Goal: Transaction & Acquisition: Purchase product/service

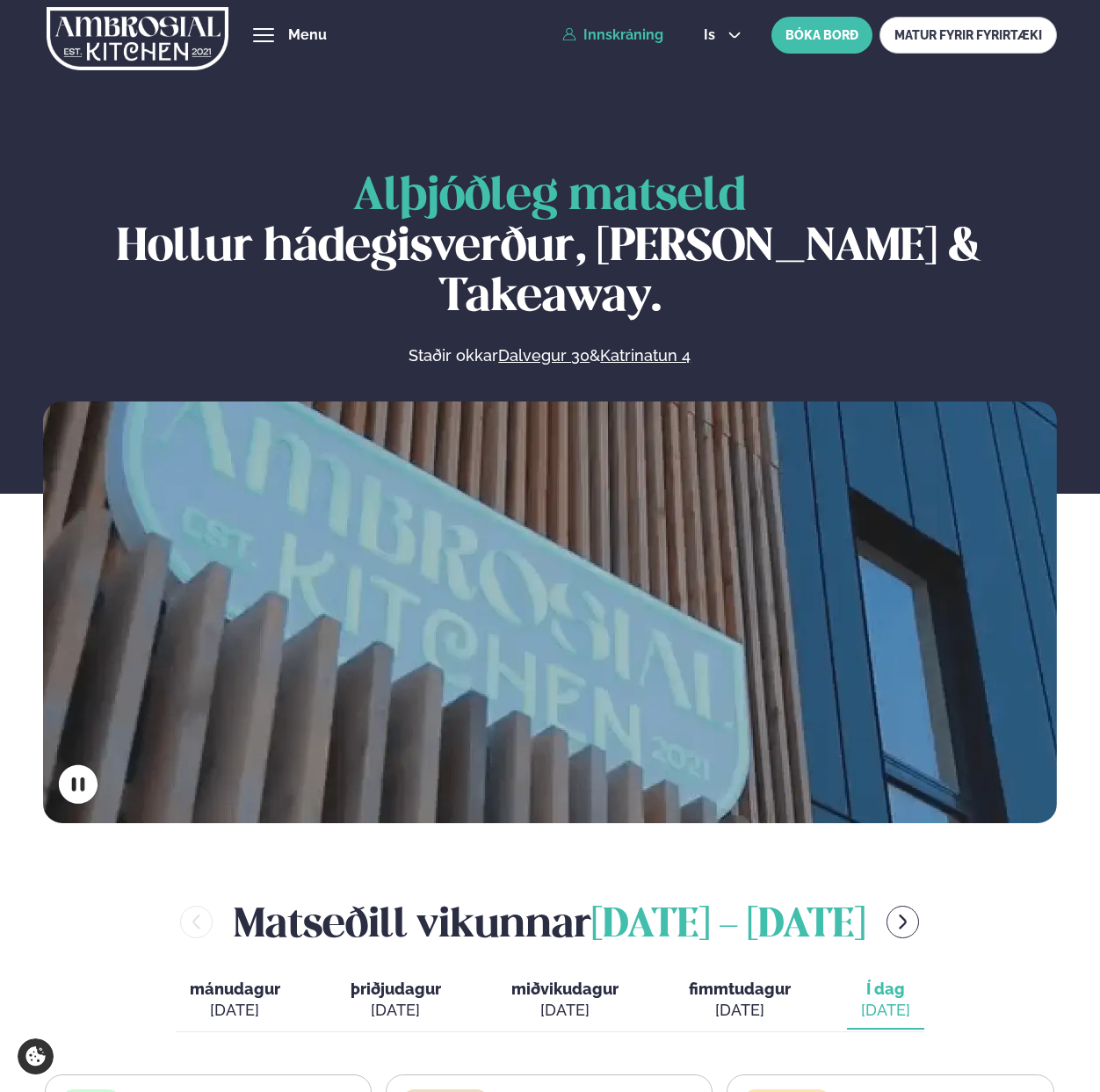
click at [632, 37] on link "Innskráning" at bounding box center [612, 35] width 101 height 16
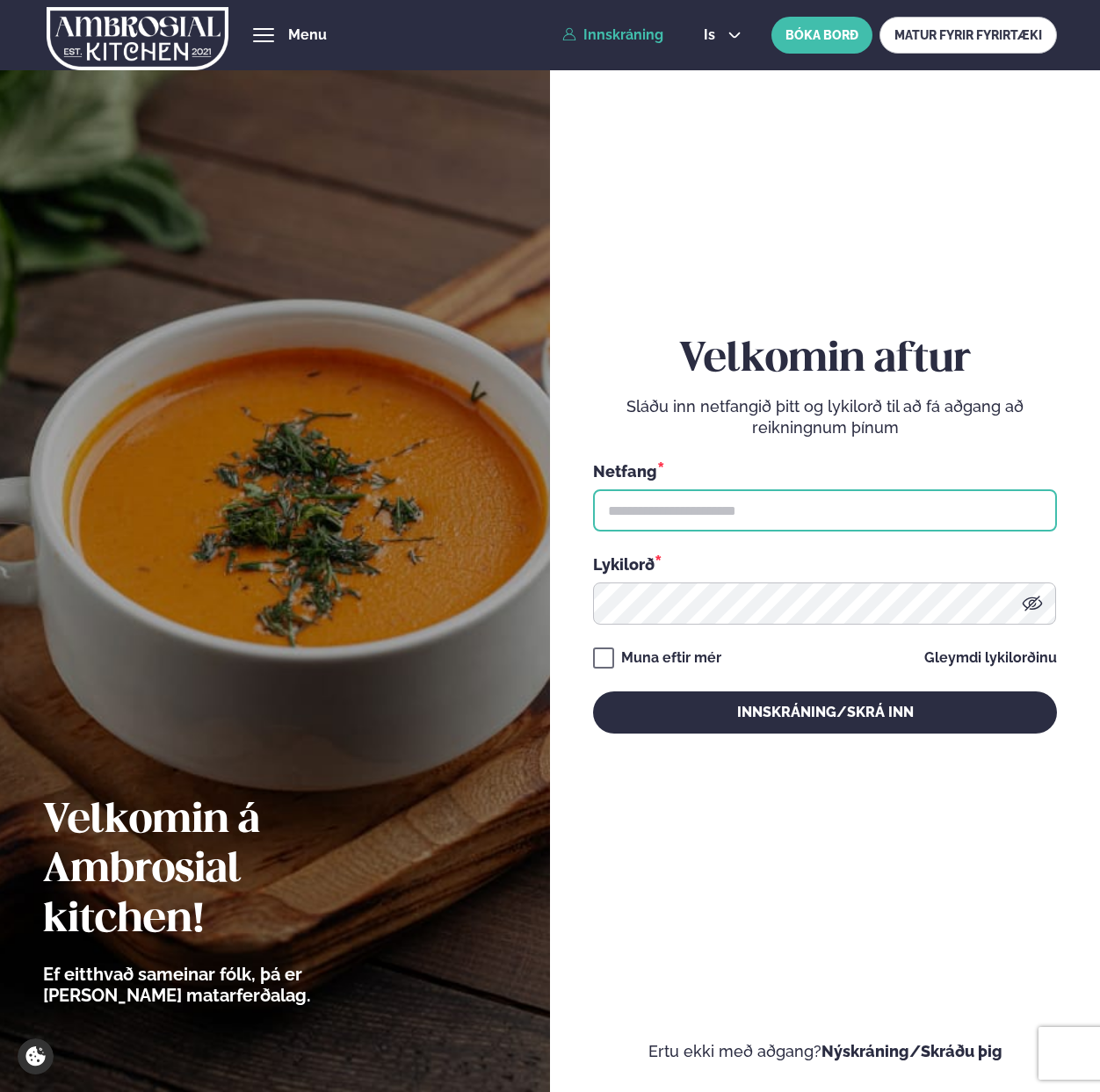
click at [686, 502] on input "text" at bounding box center [825, 510] width 464 height 42
paste input "**********"
type input "**********"
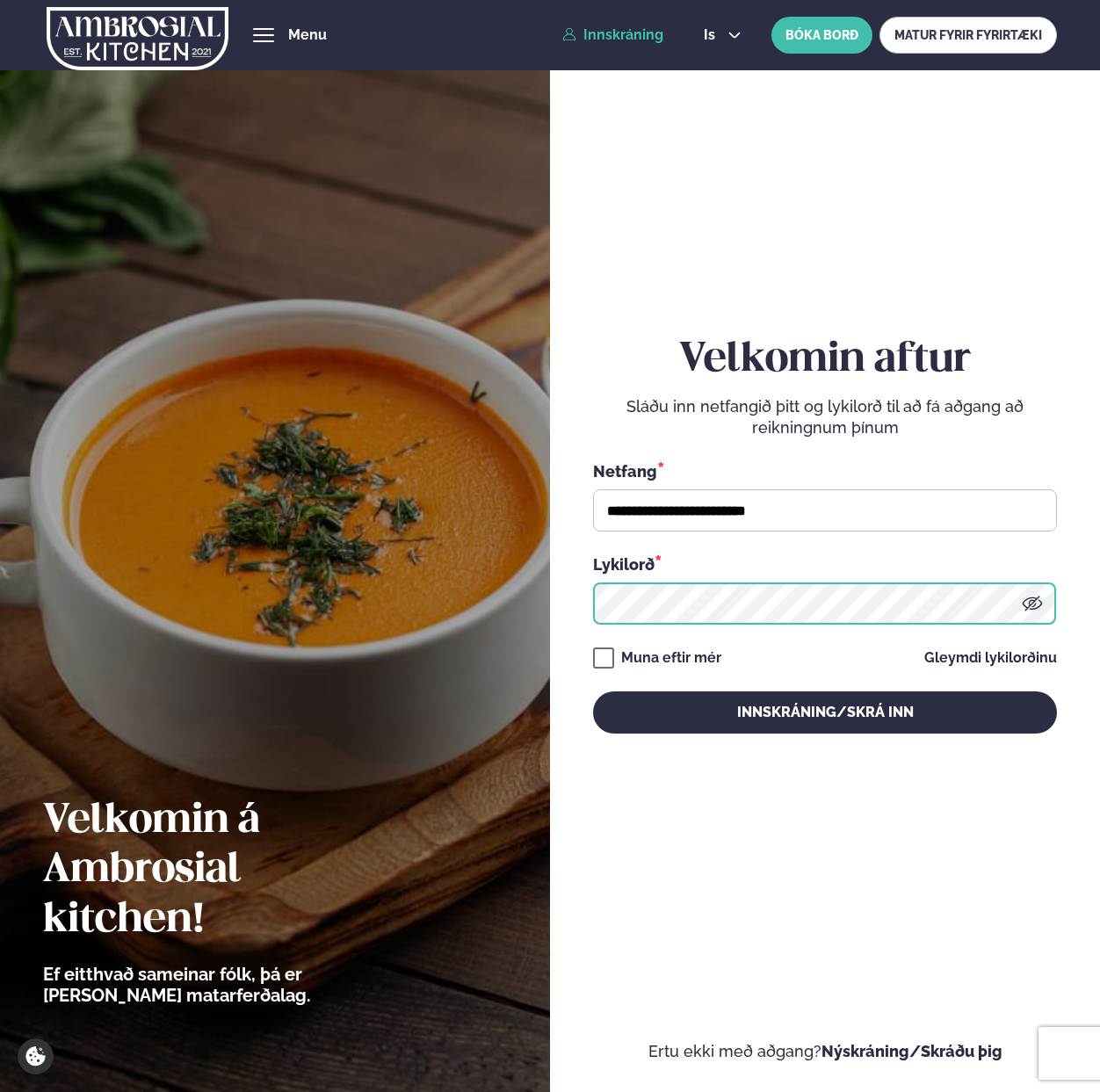
click at [593, 691] on button "Innskráning/Skrá inn" at bounding box center [825, 712] width 464 height 42
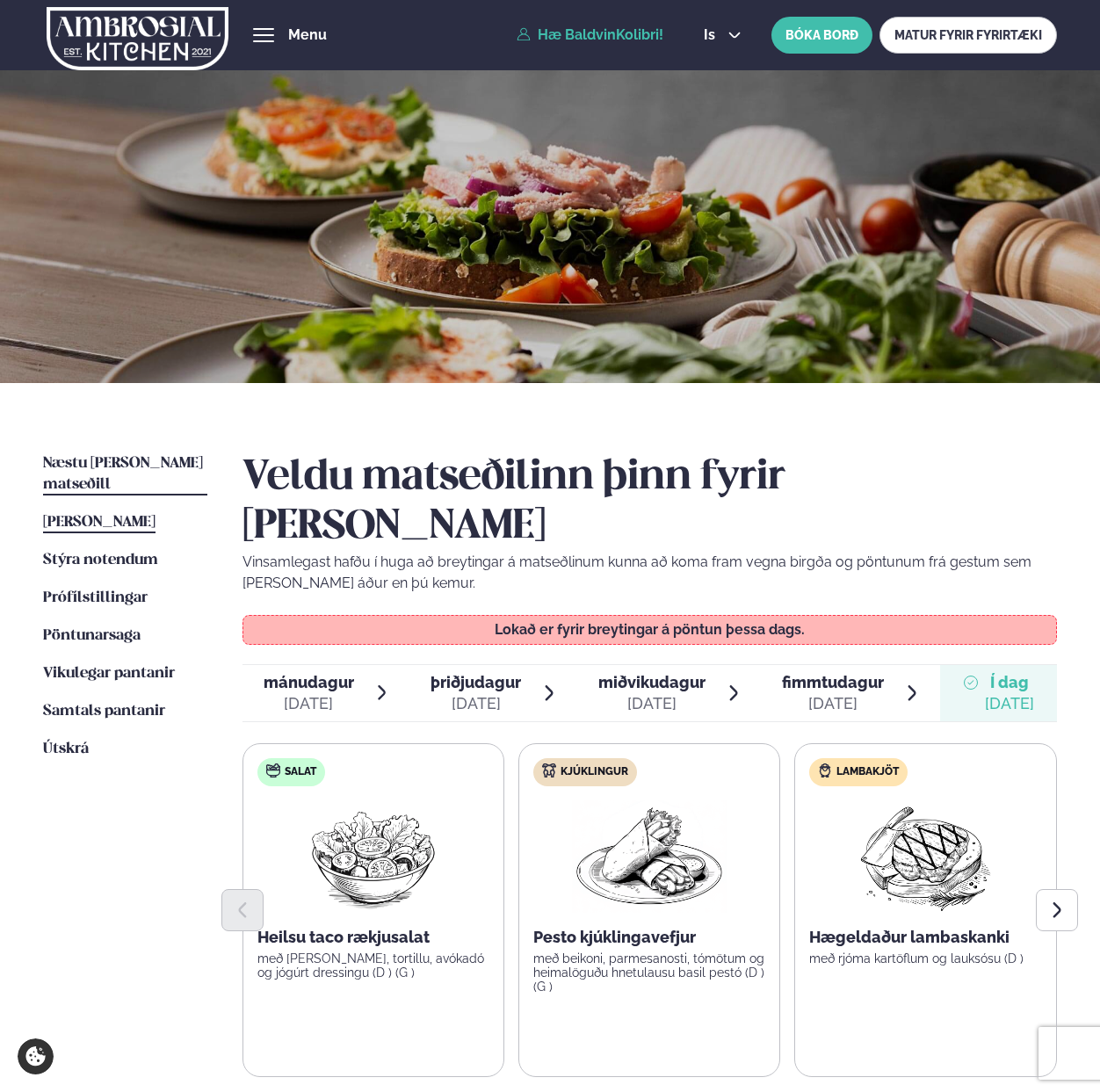
click at [106, 463] on span "Næstu [PERSON_NAME] matseðill" at bounding box center [123, 474] width 160 height 36
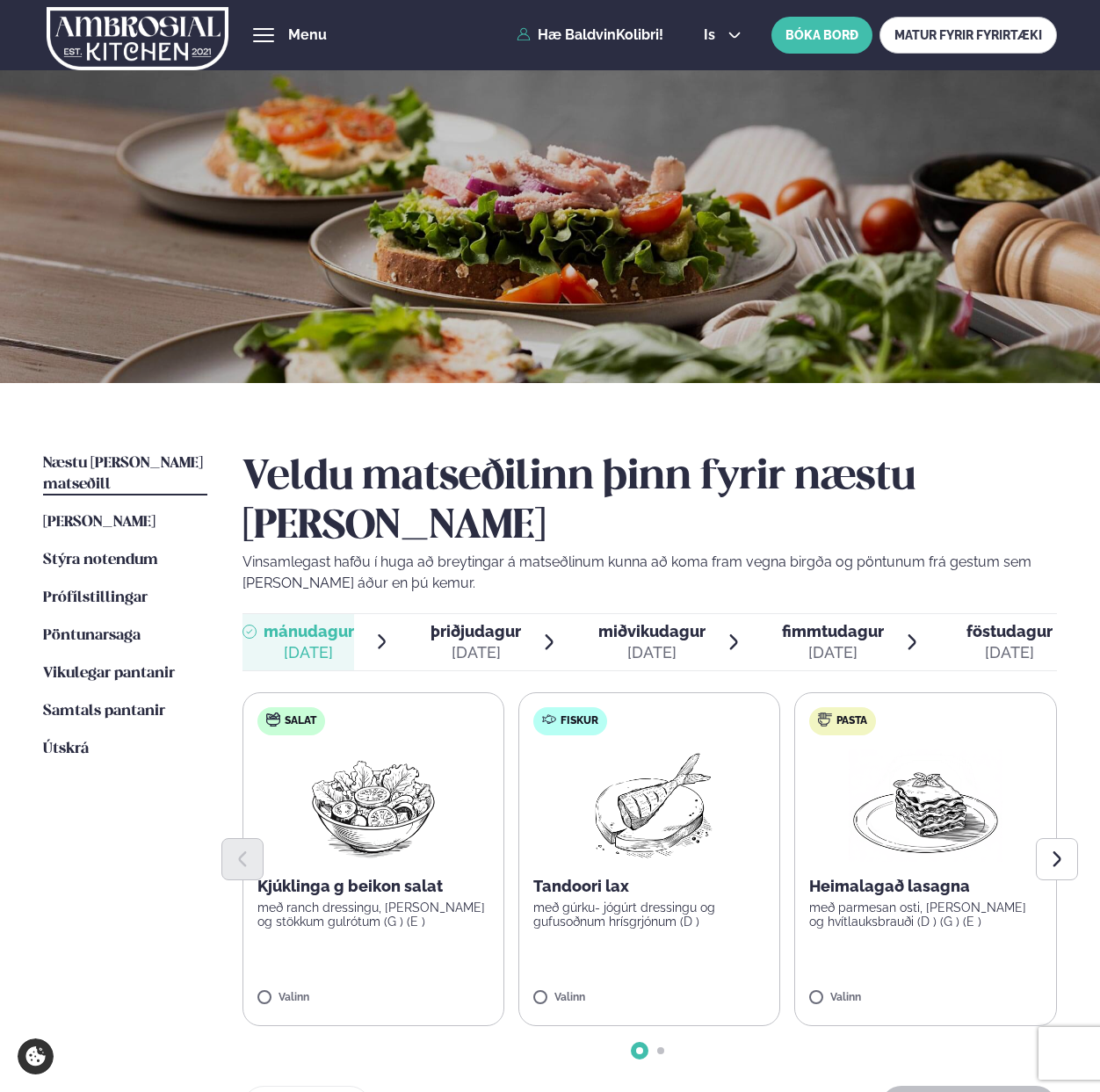
click at [263, 942] on label "Salat Kjúklinga g beikon salat með ranch dressingu, [PERSON_NAME] og stökkum gu…" at bounding box center [374, 859] width 261 height 334
click at [418, 981] on icon at bounding box center [426, 990] width 18 height 18
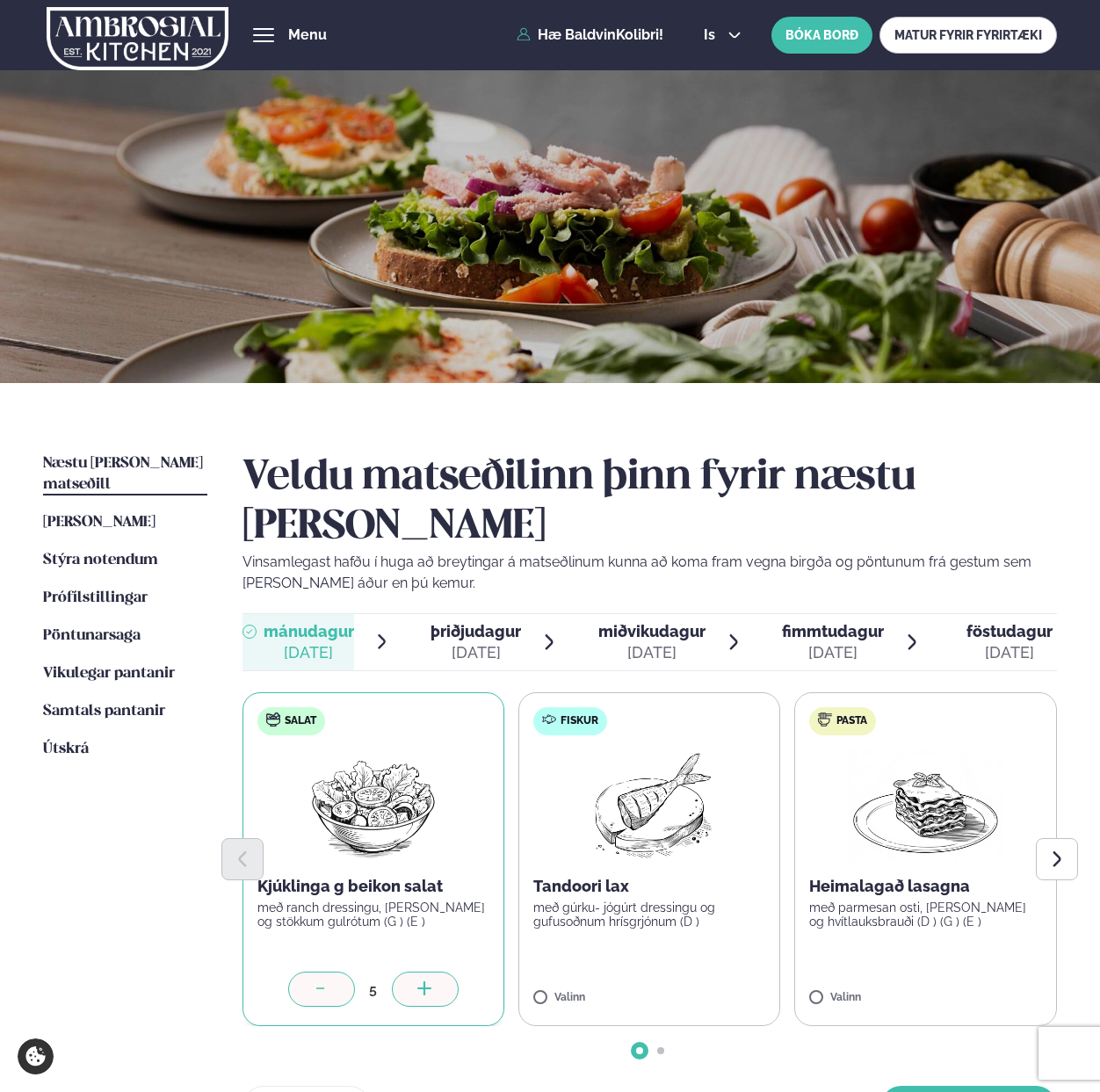
click at [418, 981] on icon at bounding box center [426, 990] width 18 height 18
click at [690, 971] on div at bounding box center [701, 989] width 67 height 35
click at [980, 988] on icon at bounding box center [977, 989] width 14 height 2
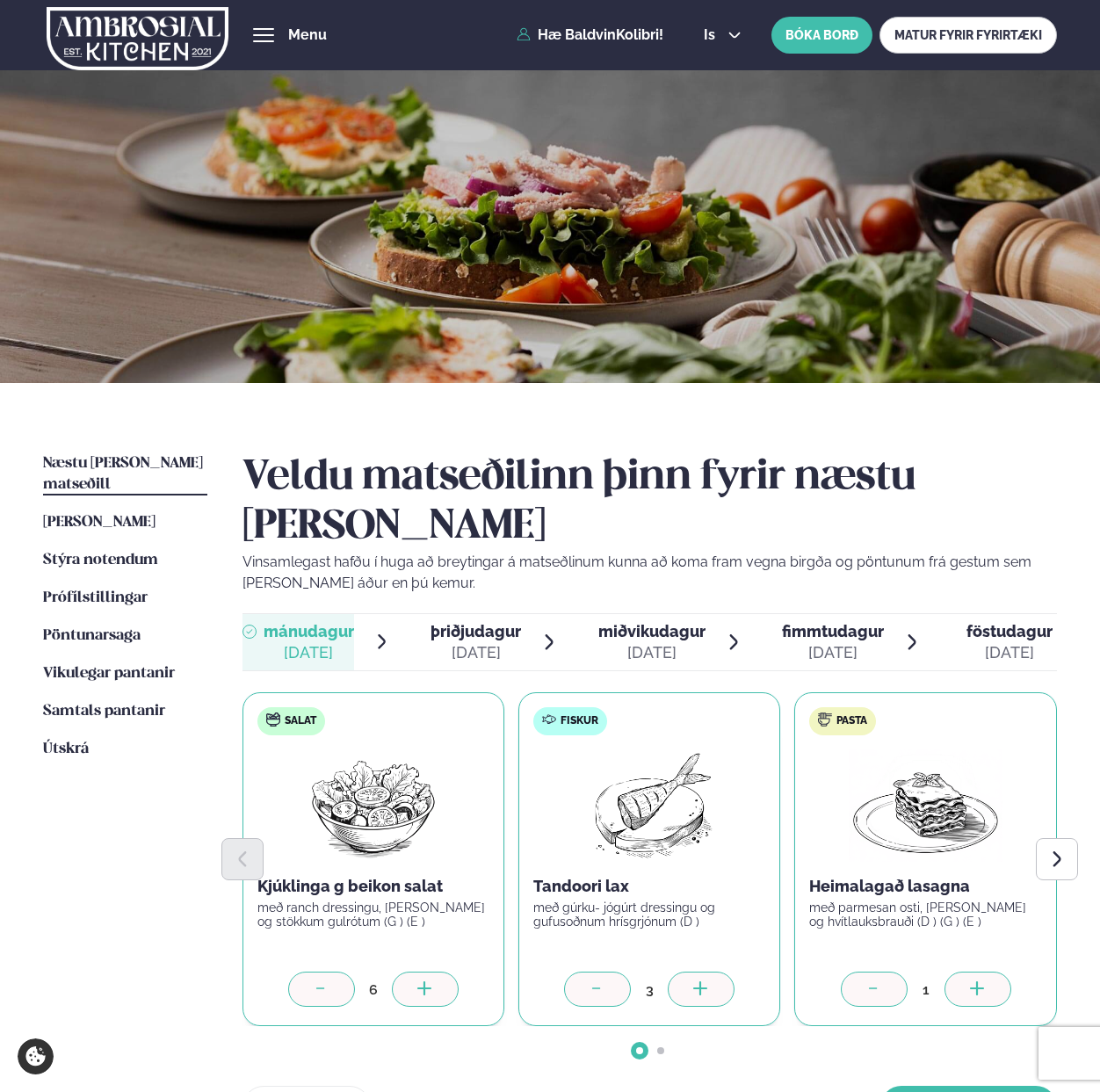
click at [980, 988] on icon at bounding box center [977, 989] width 14 height 2
click at [895, 971] on div at bounding box center [874, 989] width 67 height 35
click at [952, 1086] on button "[PERSON_NAME]" at bounding box center [969, 1107] width 177 height 42
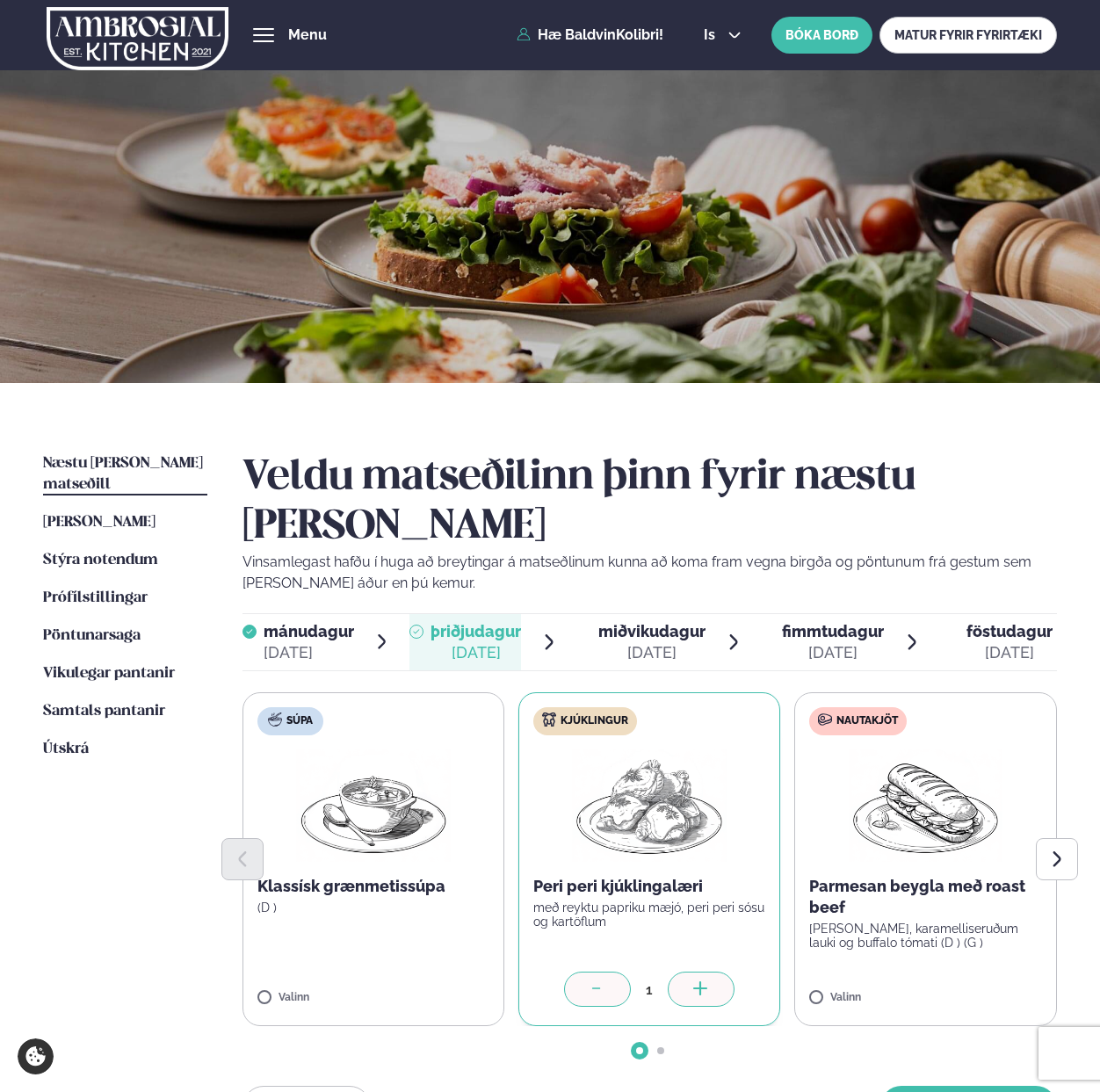
click at [707, 981] on icon at bounding box center [701, 990] width 18 height 18
click at [1058, 849] on icon "Next slide" at bounding box center [1057, 859] width 20 height 20
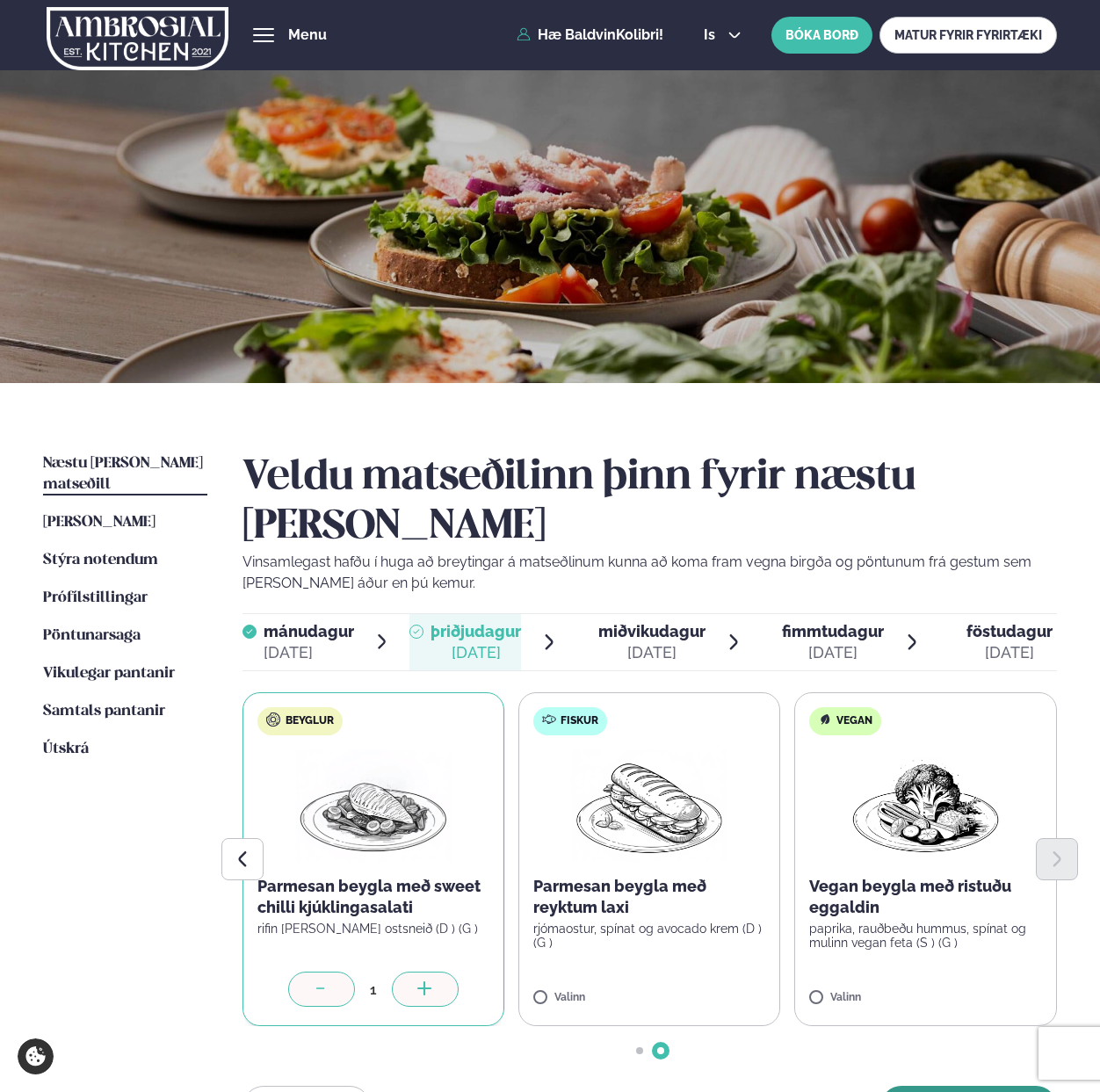
click at [970, 1086] on button "[PERSON_NAME]" at bounding box center [969, 1107] width 177 height 42
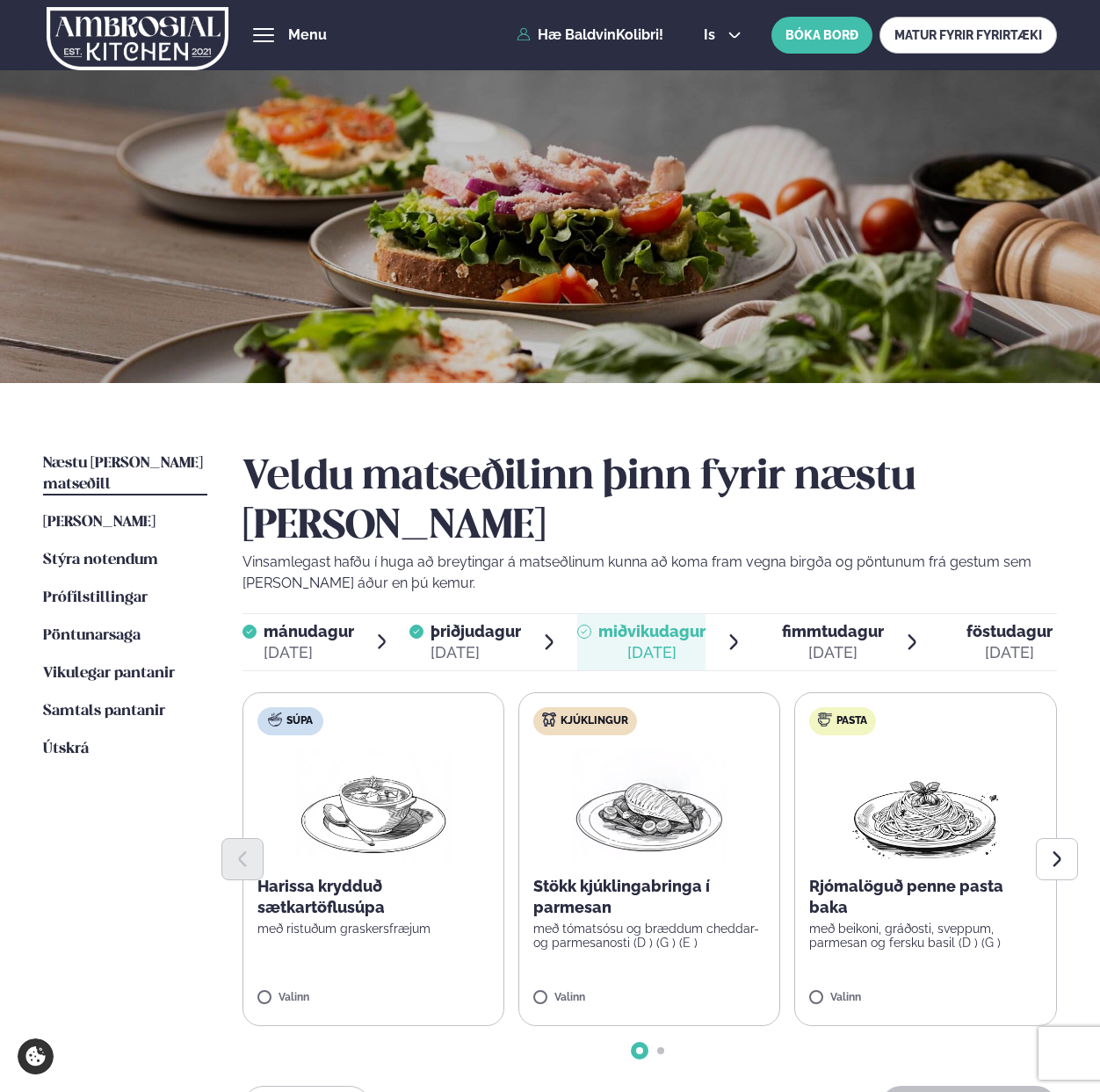
click at [839, 642] on div "[DATE]" at bounding box center [833, 652] width 102 height 21
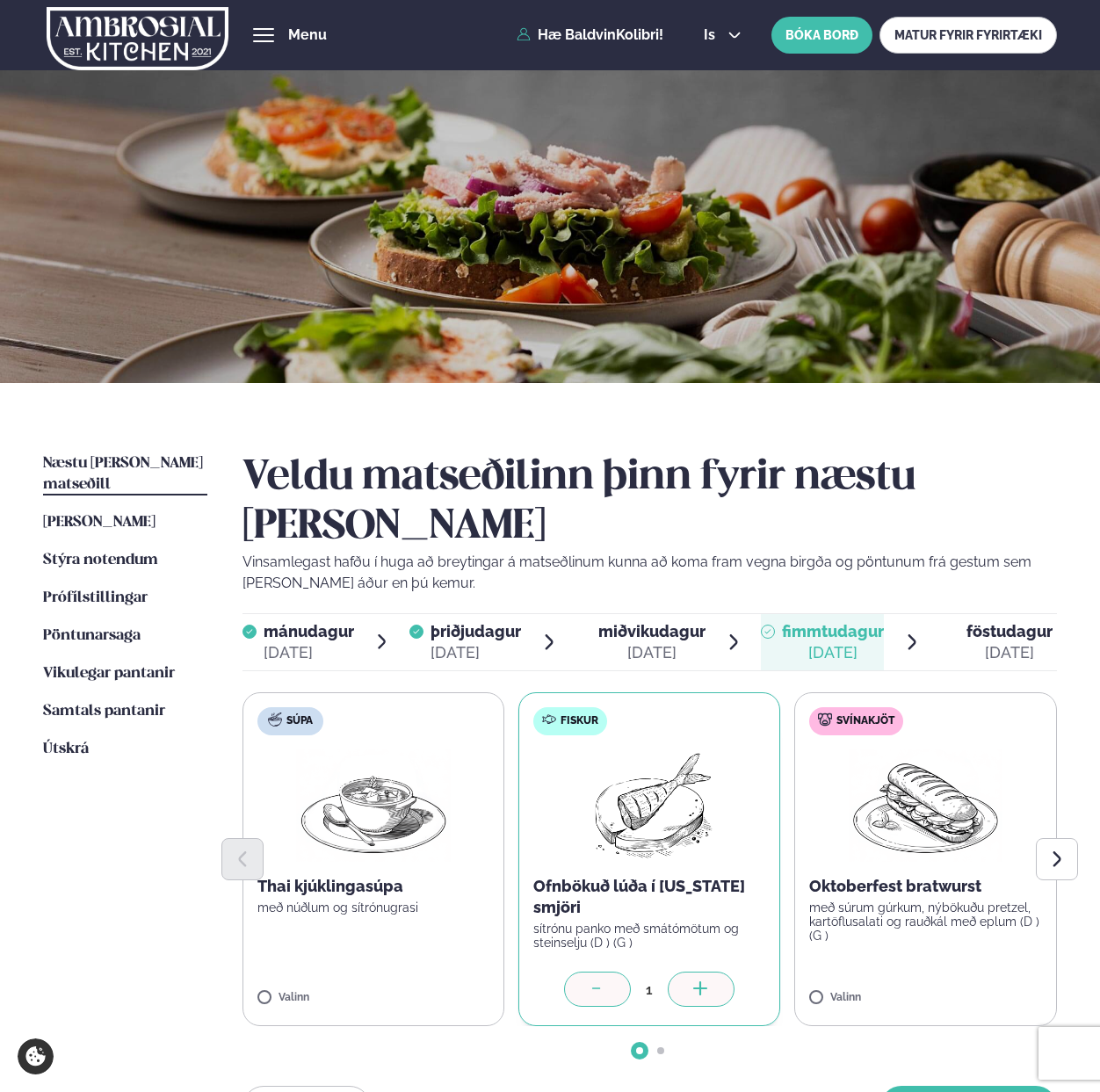
click at [681, 971] on div at bounding box center [701, 989] width 67 height 35
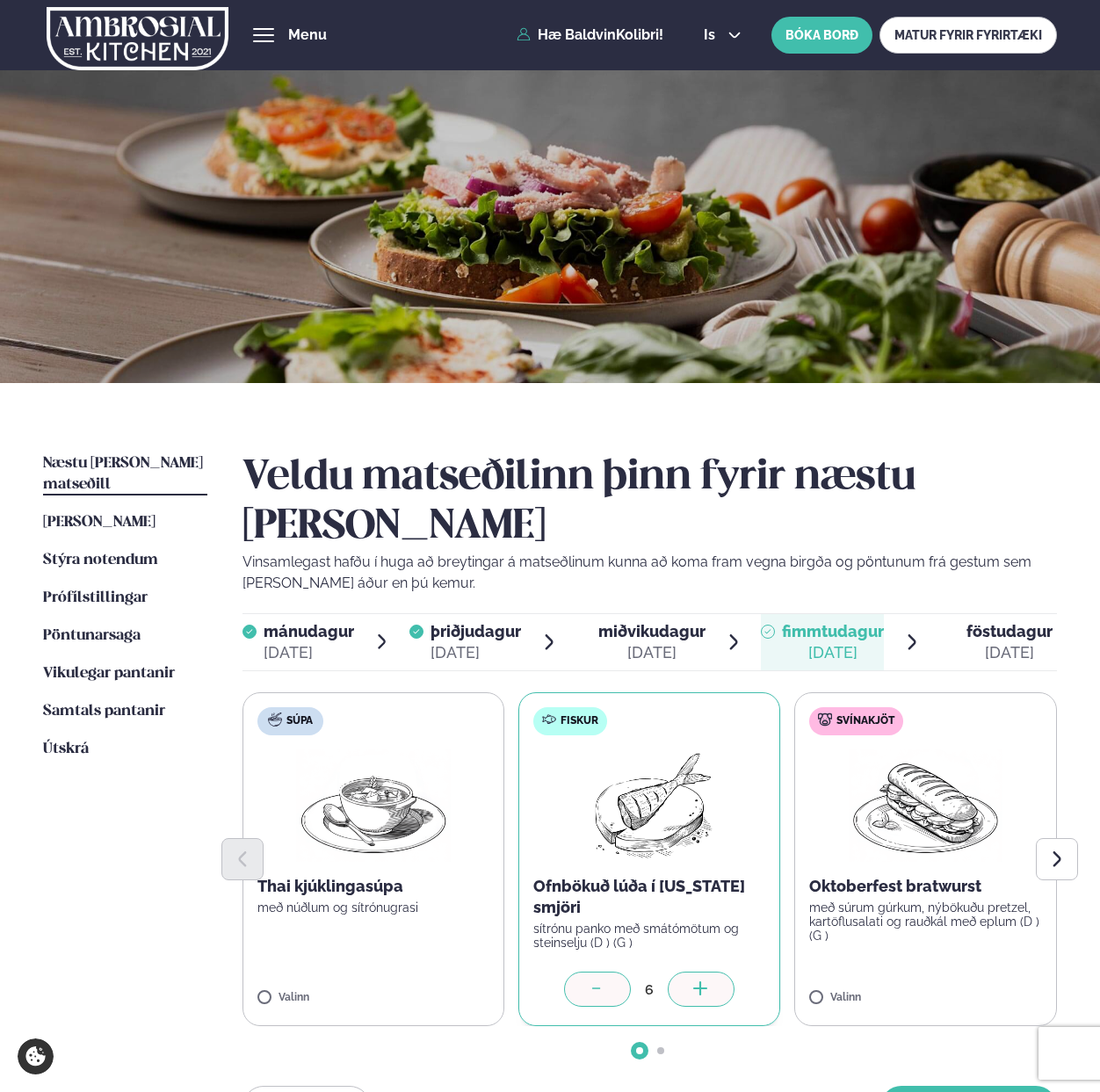
click at [681, 971] on div at bounding box center [701, 989] width 67 height 35
click at [584, 971] on div at bounding box center [598, 989] width 67 height 35
click at [824, 942] on label "Svínakjöt Oktoberfest bratwurst með súrum gúrkum, nýbökuðu pretzel, kartöflusal…" at bounding box center [925, 859] width 261 height 334
click at [1007, 971] on div at bounding box center [978, 989] width 67 height 35
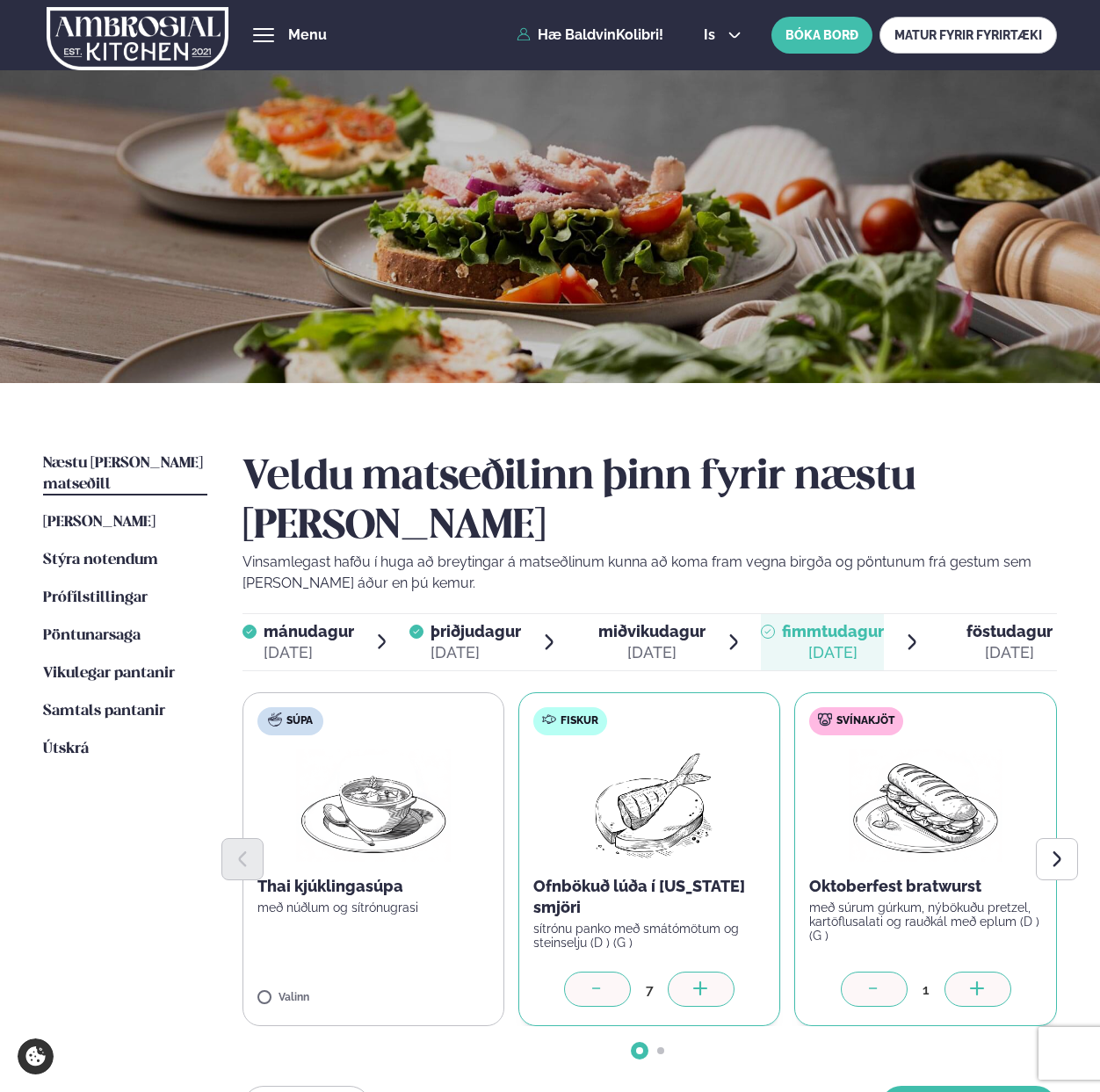
click at [1007, 971] on div at bounding box center [978, 989] width 67 height 35
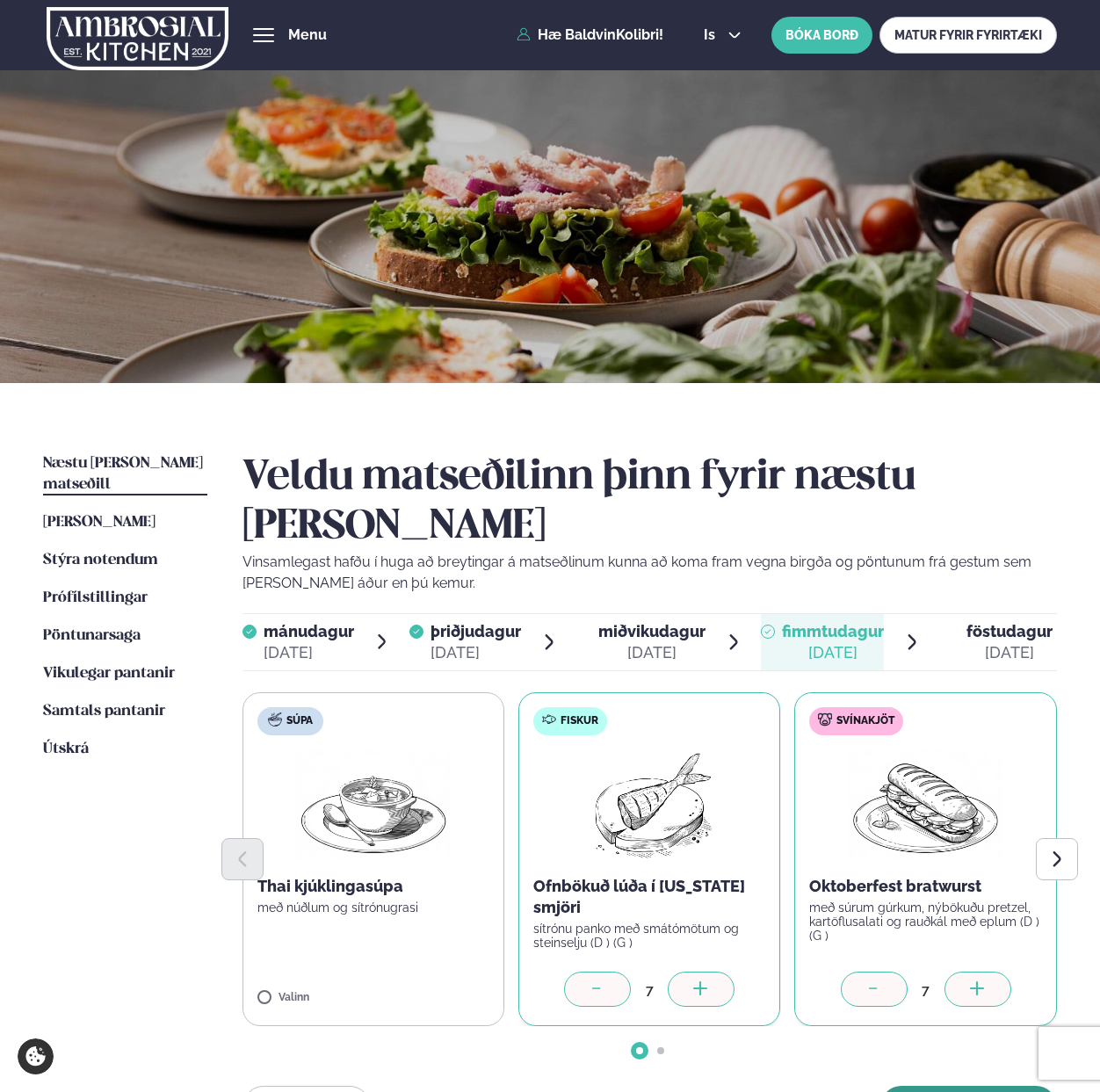
click at [988, 1086] on button "[PERSON_NAME]" at bounding box center [969, 1107] width 177 height 42
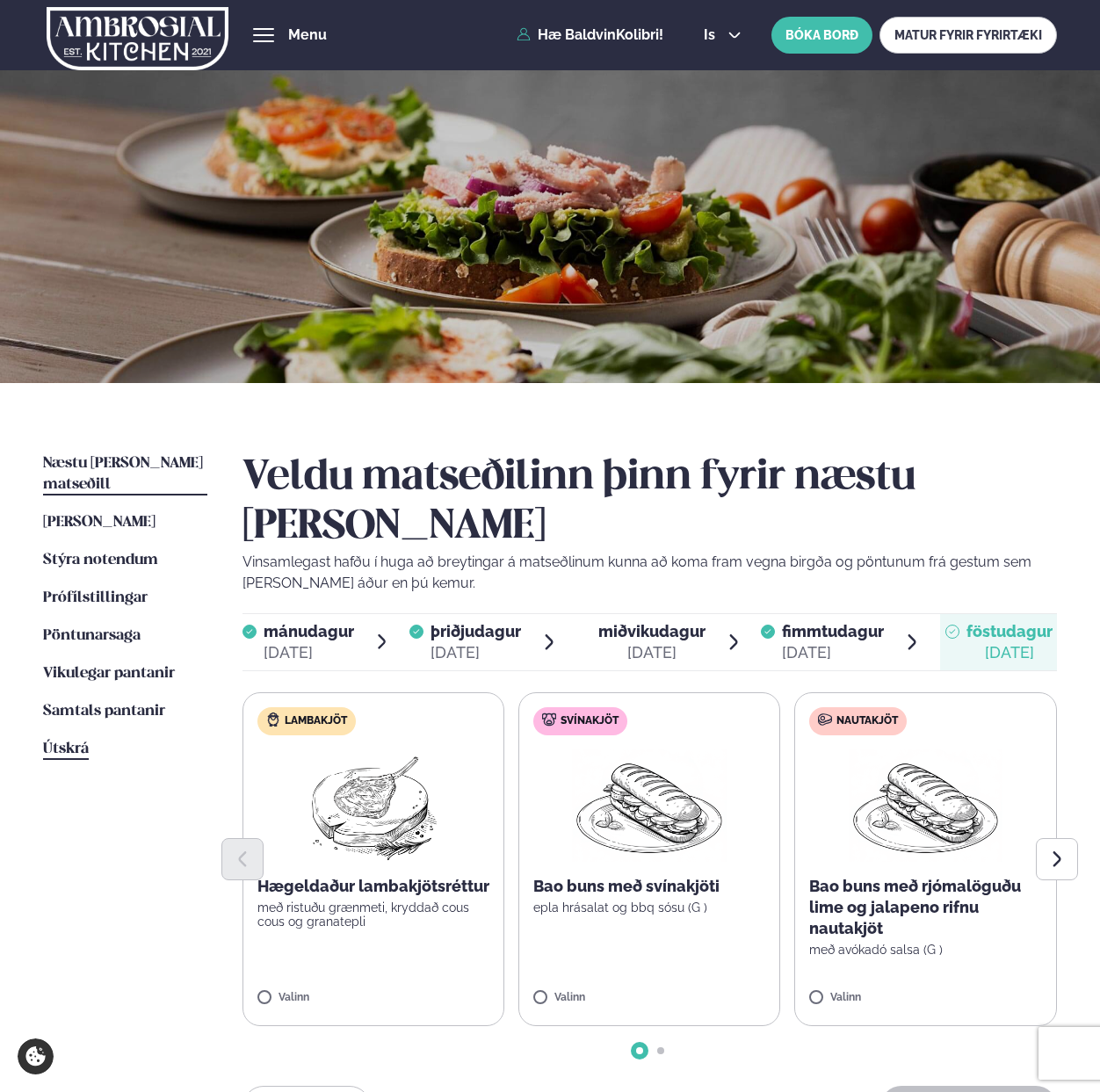
click at [87, 741] on span "Útskrá" at bounding box center [66, 748] width 45 height 15
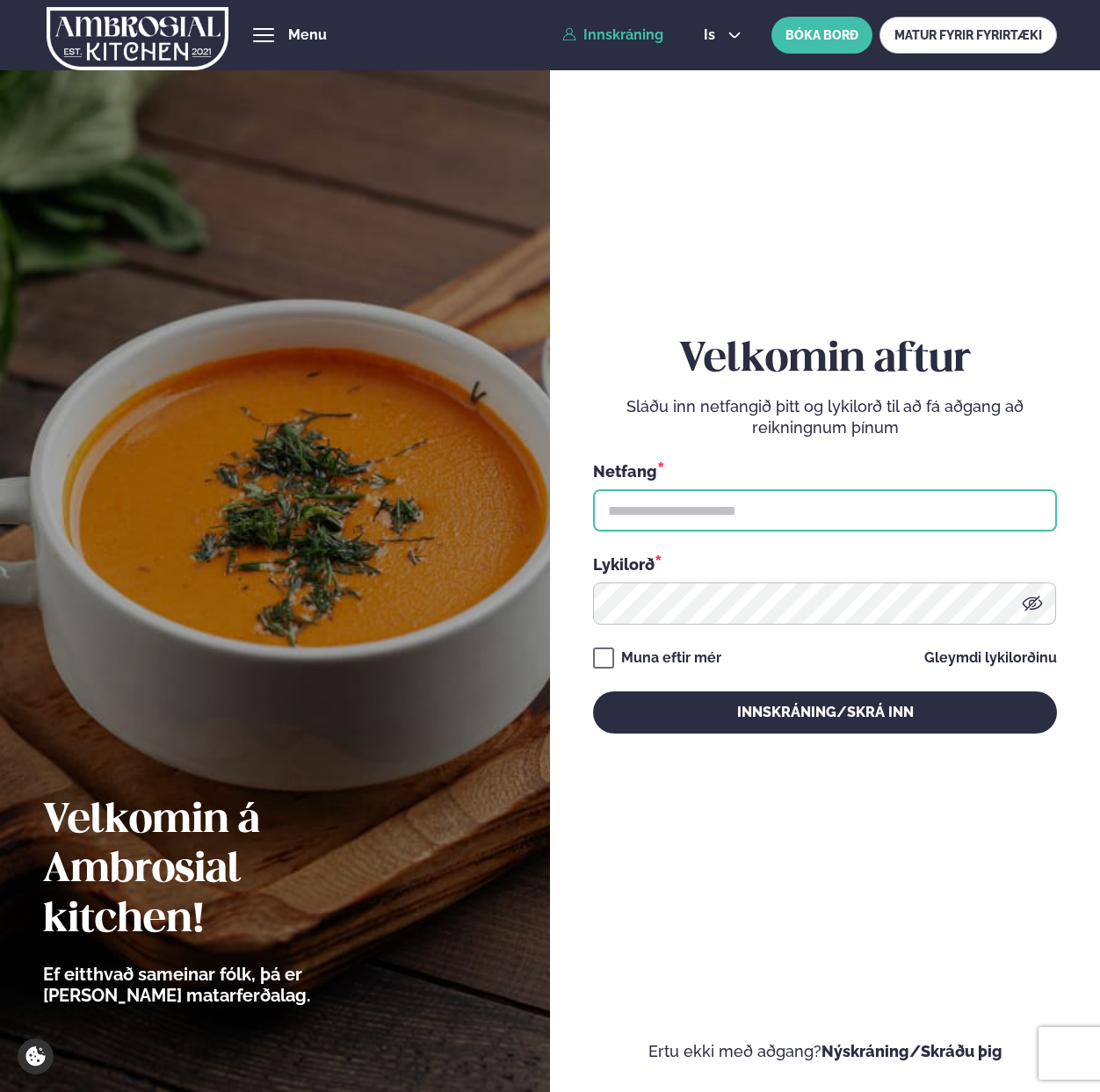
click at [654, 511] on input "text" at bounding box center [825, 510] width 464 height 42
paste input "**********"
type input "**********"
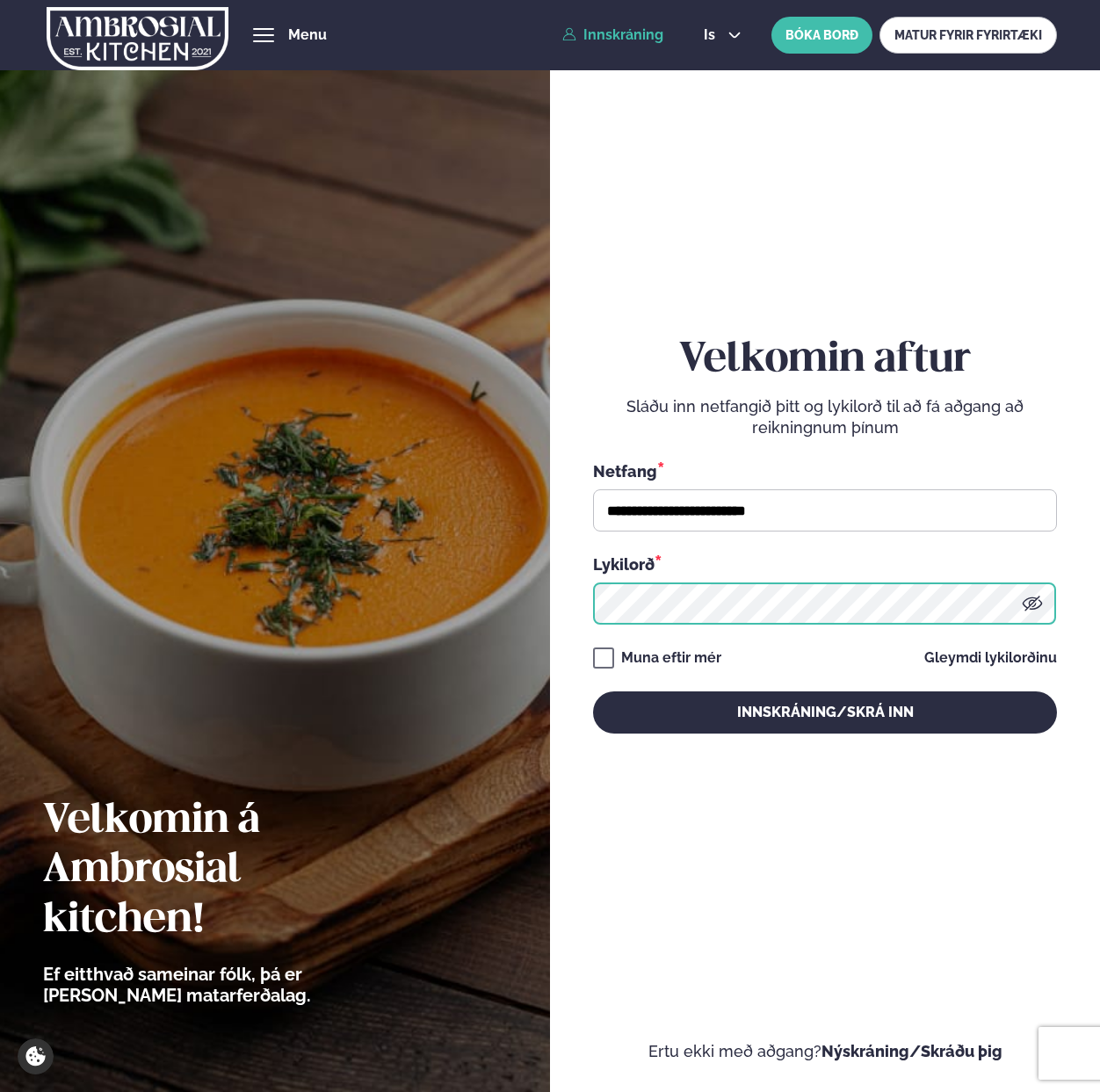
click at [593, 691] on button "Innskráning/Skrá inn" at bounding box center [825, 712] width 464 height 42
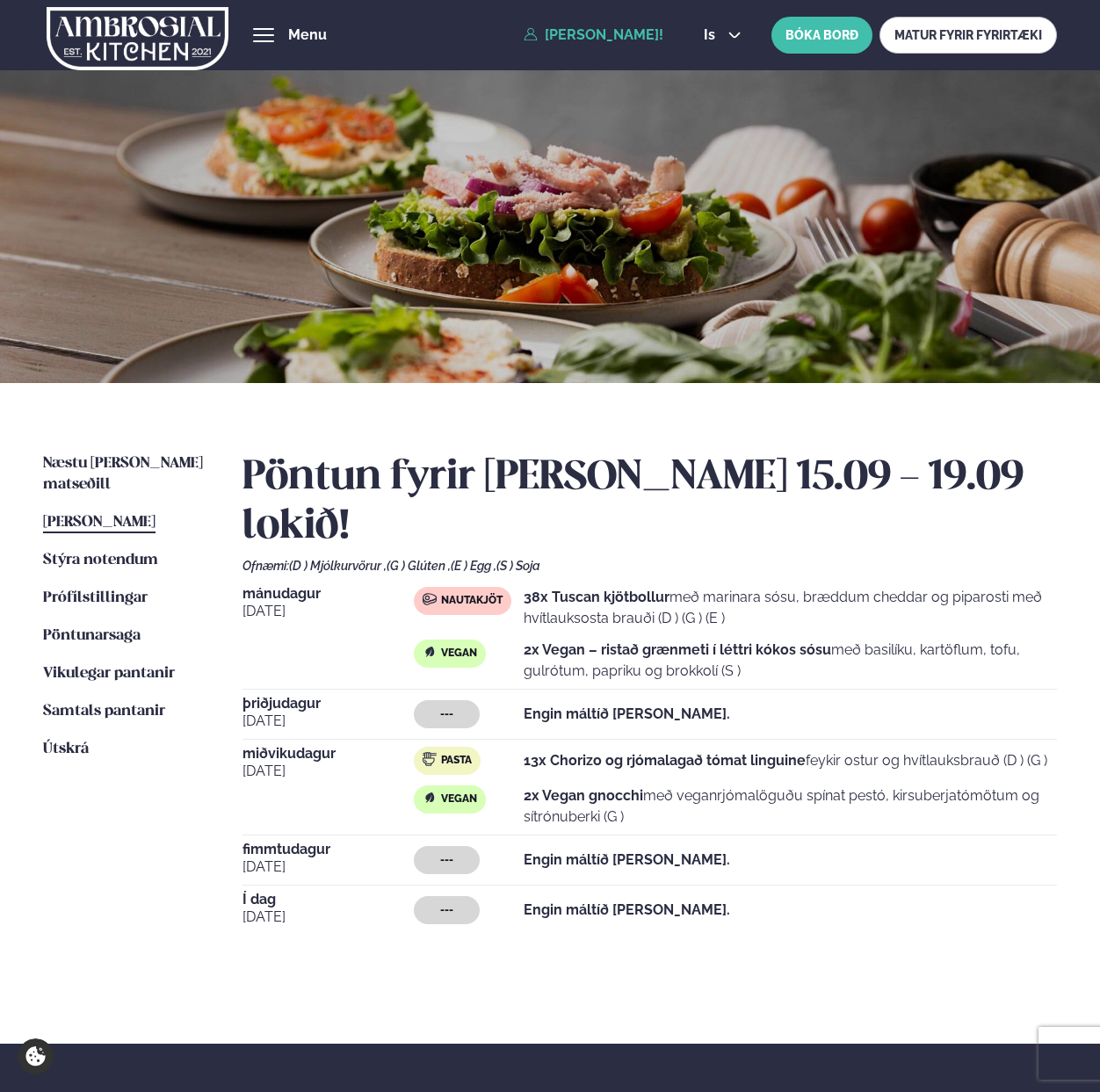
click at [120, 479] on ul "Næstu [PERSON_NAME] matseðill Næsta vika [PERSON_NAME] matseðill Þessa [PERSON_…" at bounding box center [125, 717] width 164 height 527
click at [112, 459] on span "Næstu [PERSON_NAME] matseðill" at bounding box center [123, 474] width 160 height 36
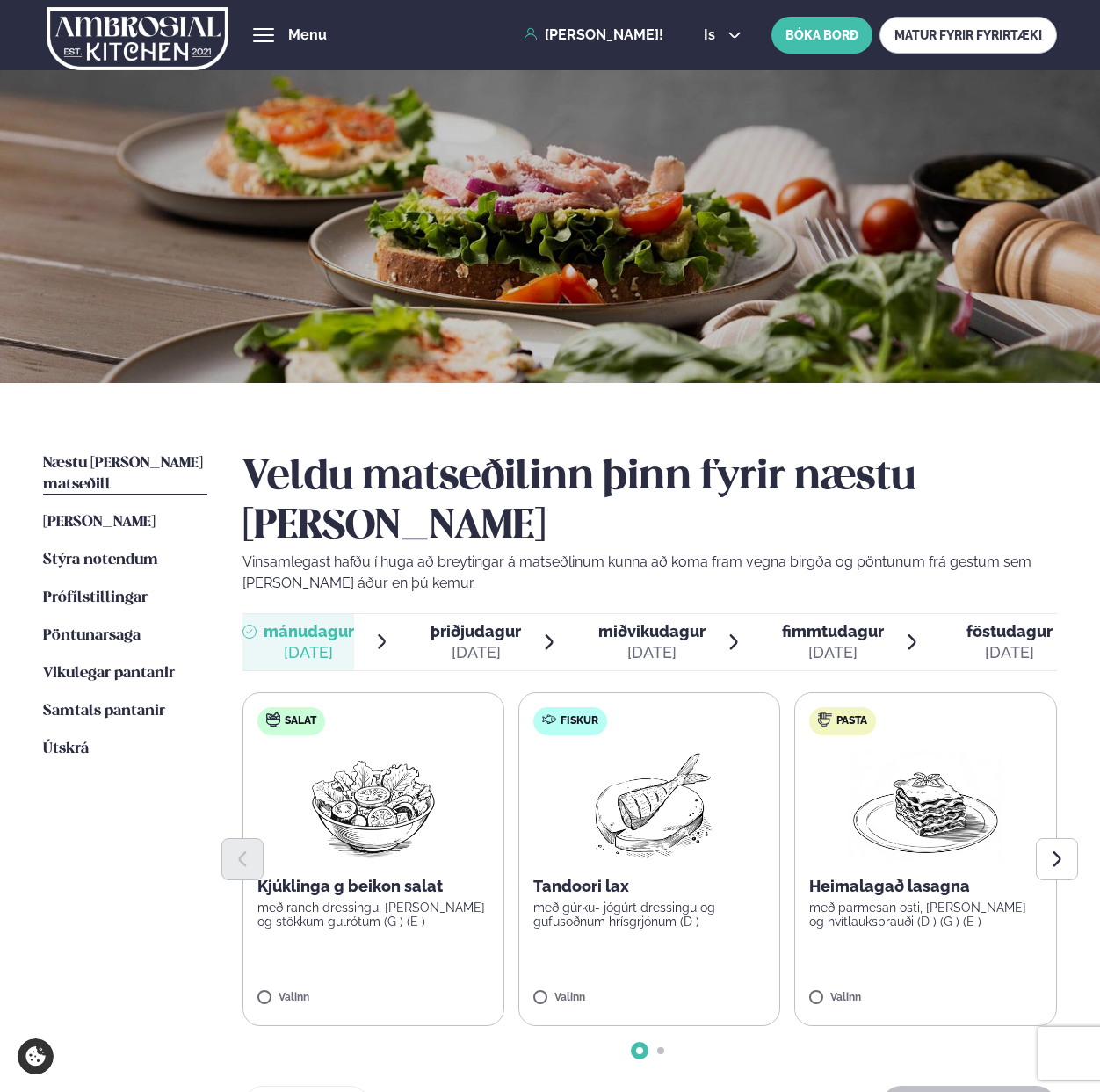
click at [542, 992] on div "Valinn" at bounding box center [649, 1002] width 232 height 20
click at [696, 981] on icon at bounding box center [701, 990] width 18 height 18
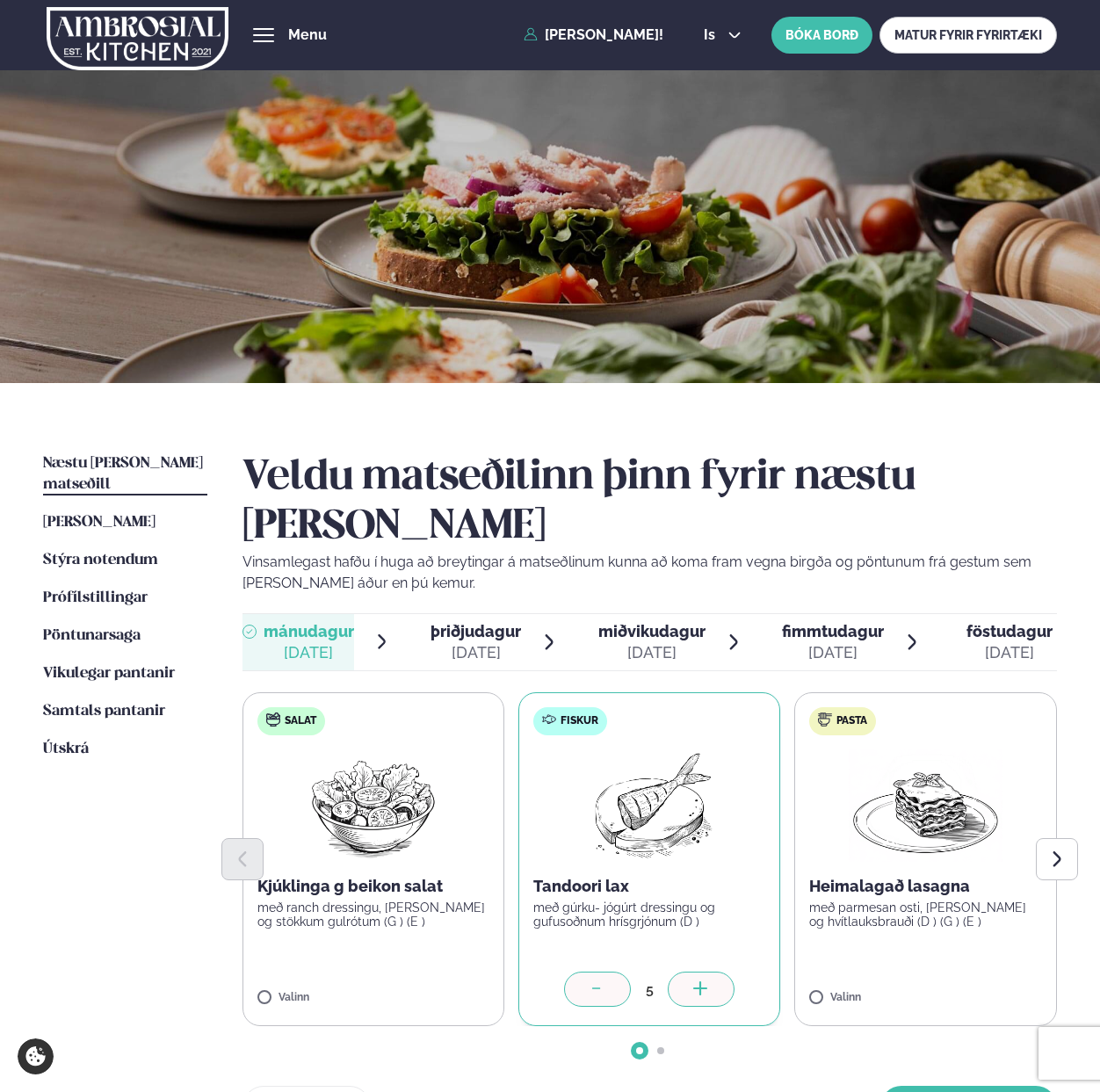
click at [696, 981] on icon at bounding box center [701, 990] width 18 height 18
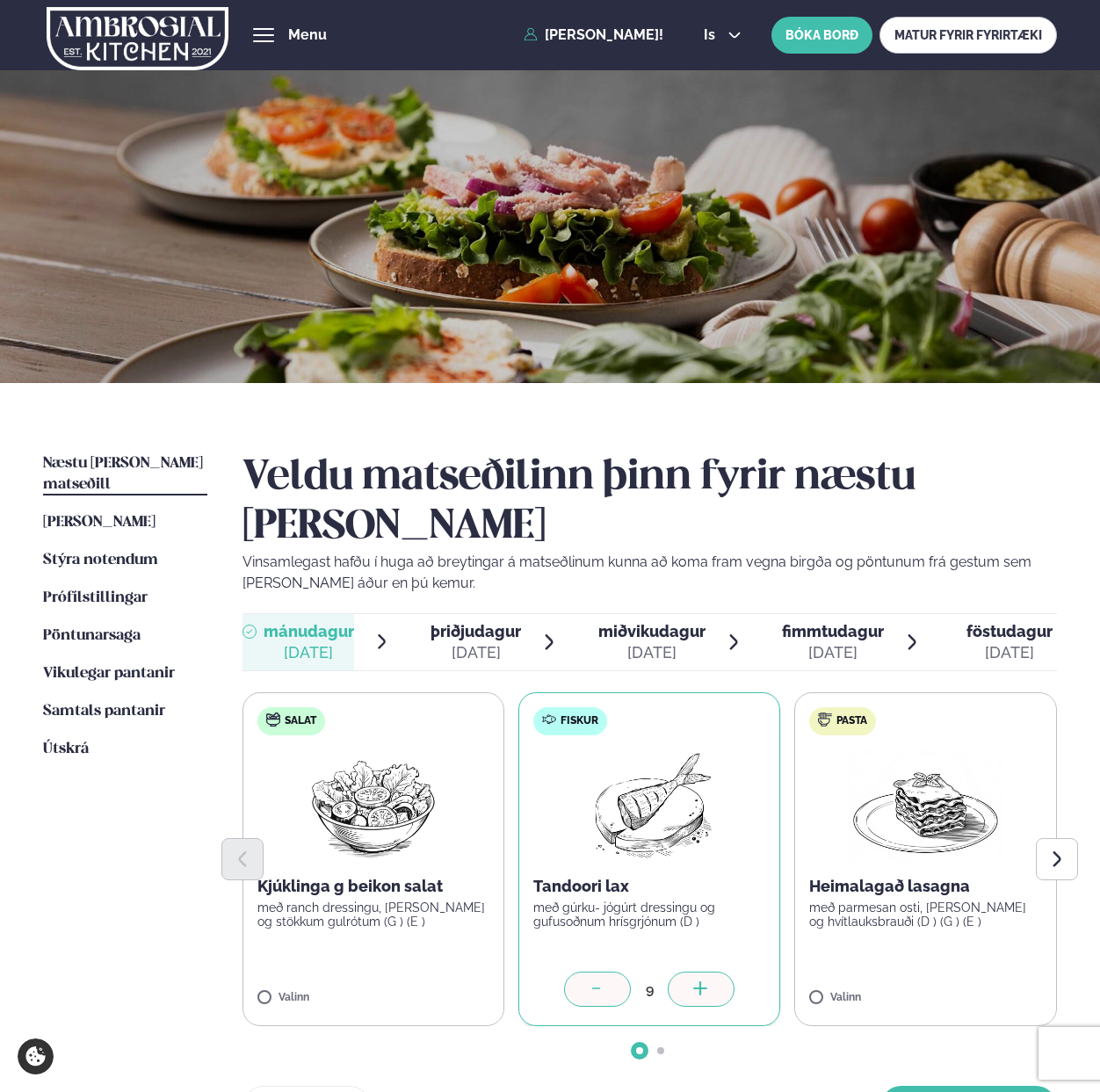
click at [696, 981] on icon at bounding box center [701, 990] width 18 height 18
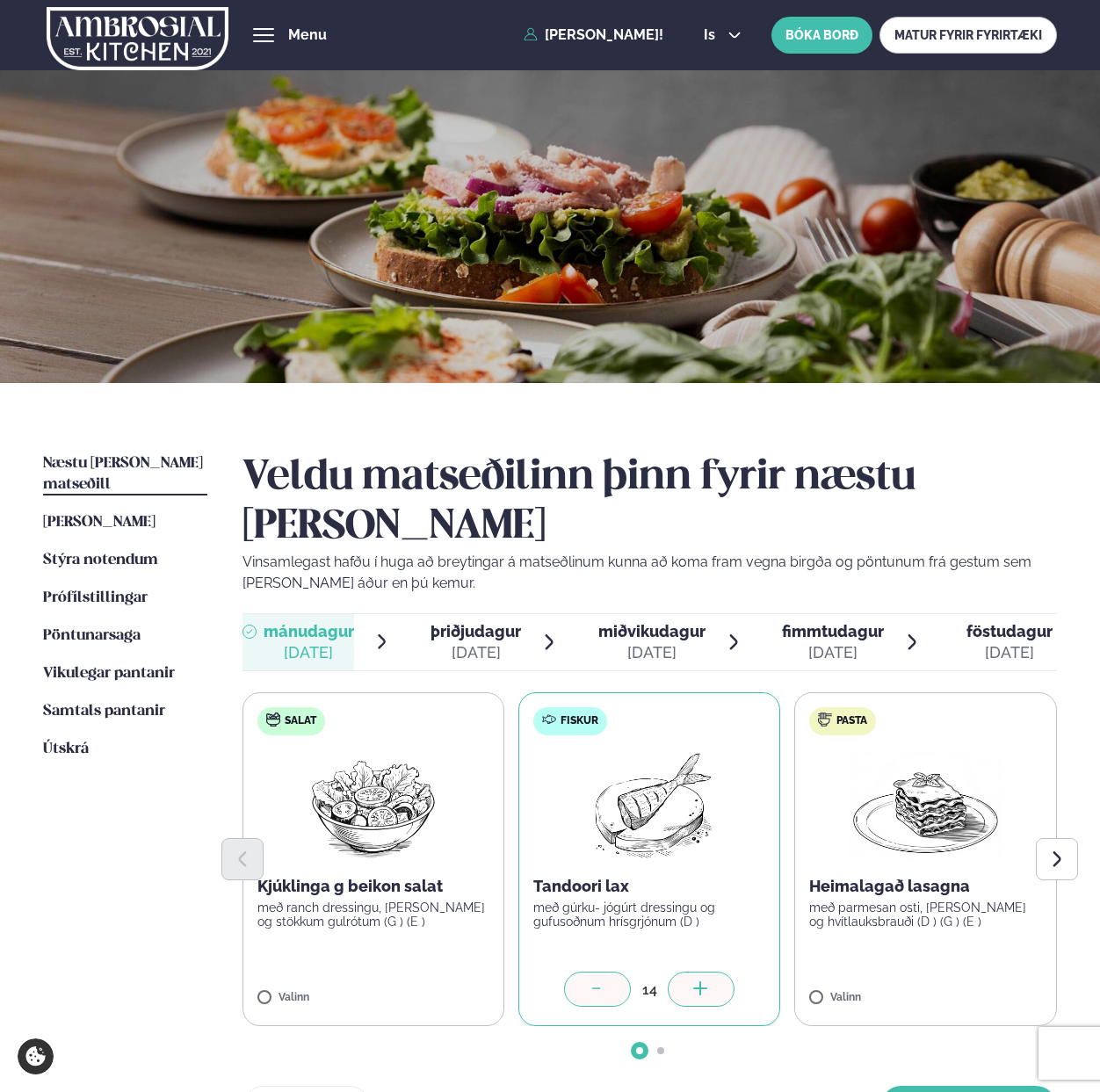
click at [696, 981] on icon at bounding box center [701, 990] width 18 height 18
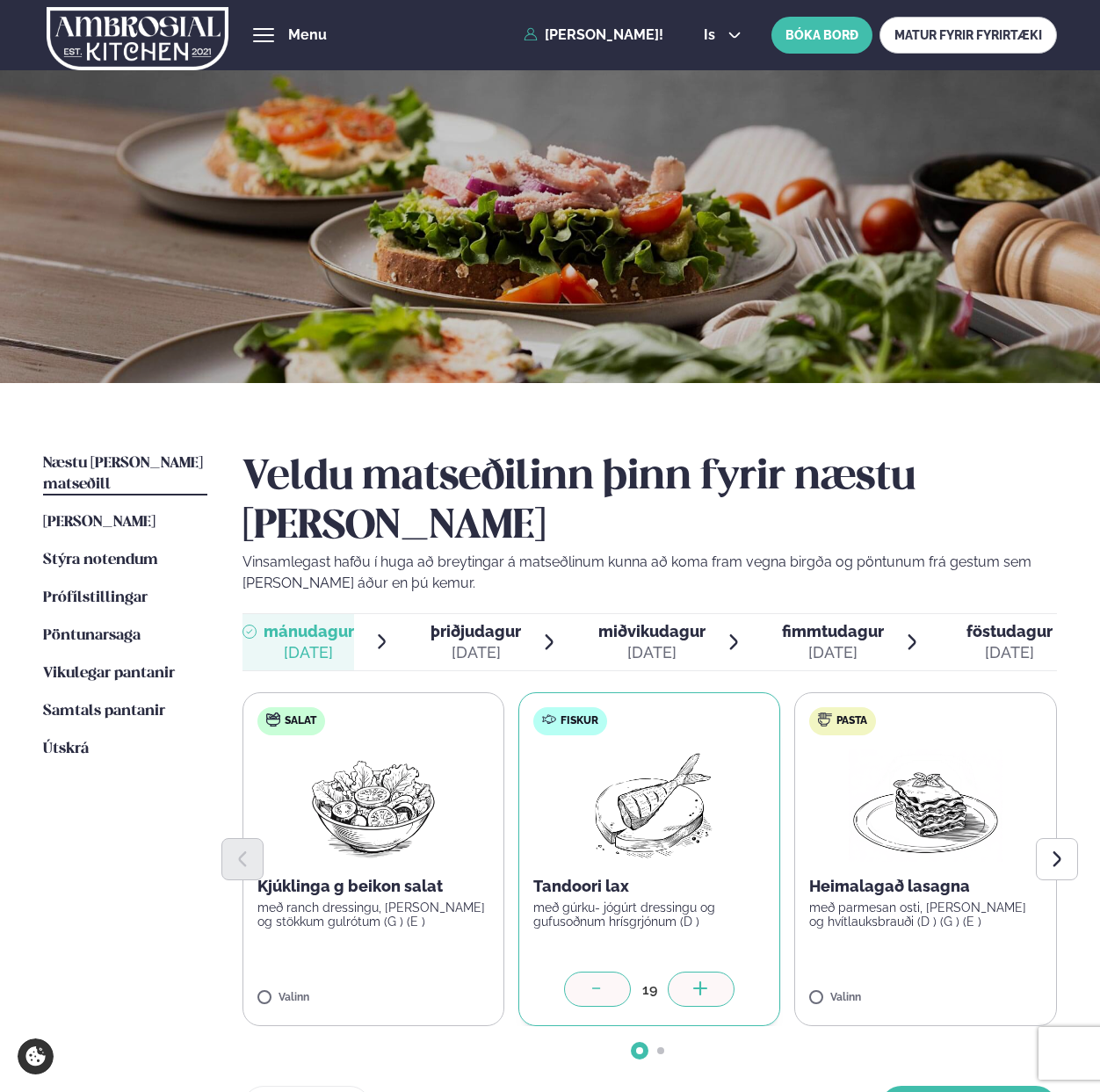
click at [696, 981] on icon at bounding box center [701, 990] width 18 height 18
click at [932, 1086] on button "[PERSON_NAME]" at bounding box center [969, 1107] width 177 height 42
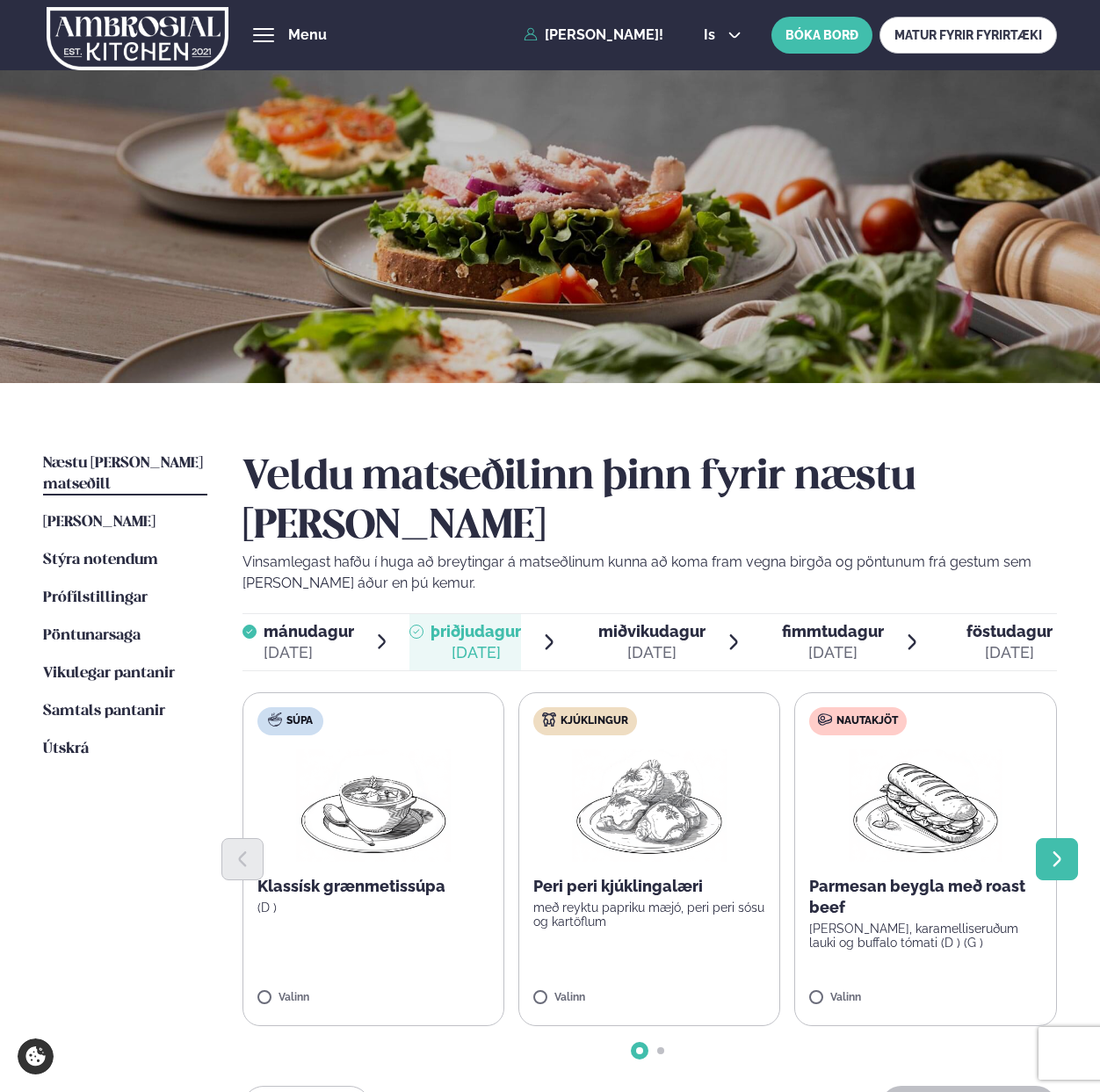
click at [1054, 838] on button "Next slide" at bounding box center [1057, 859] width 42 height 42
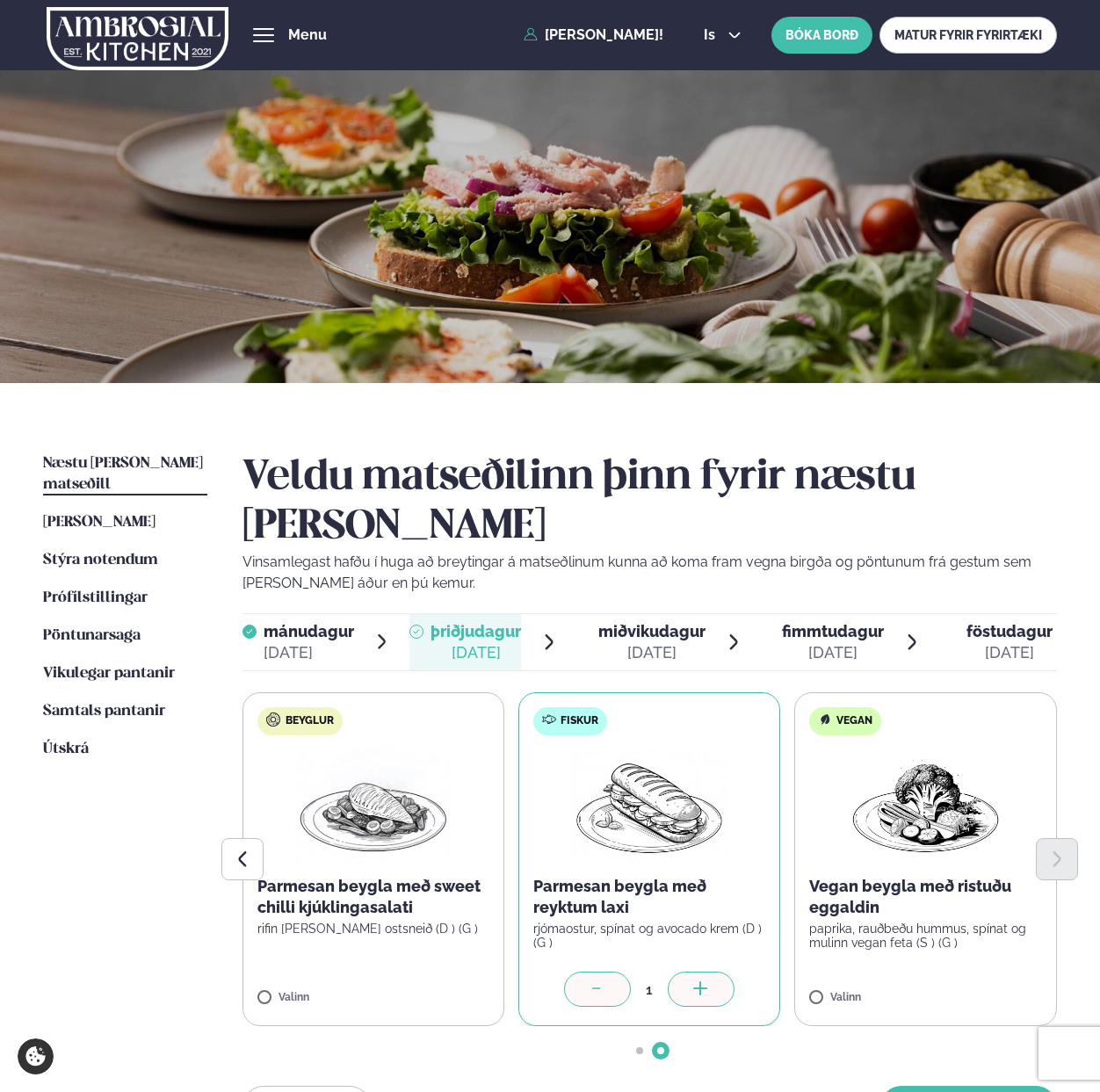
click at [698, 981] on icon at bounding box center [701, 990] width 18 height 18
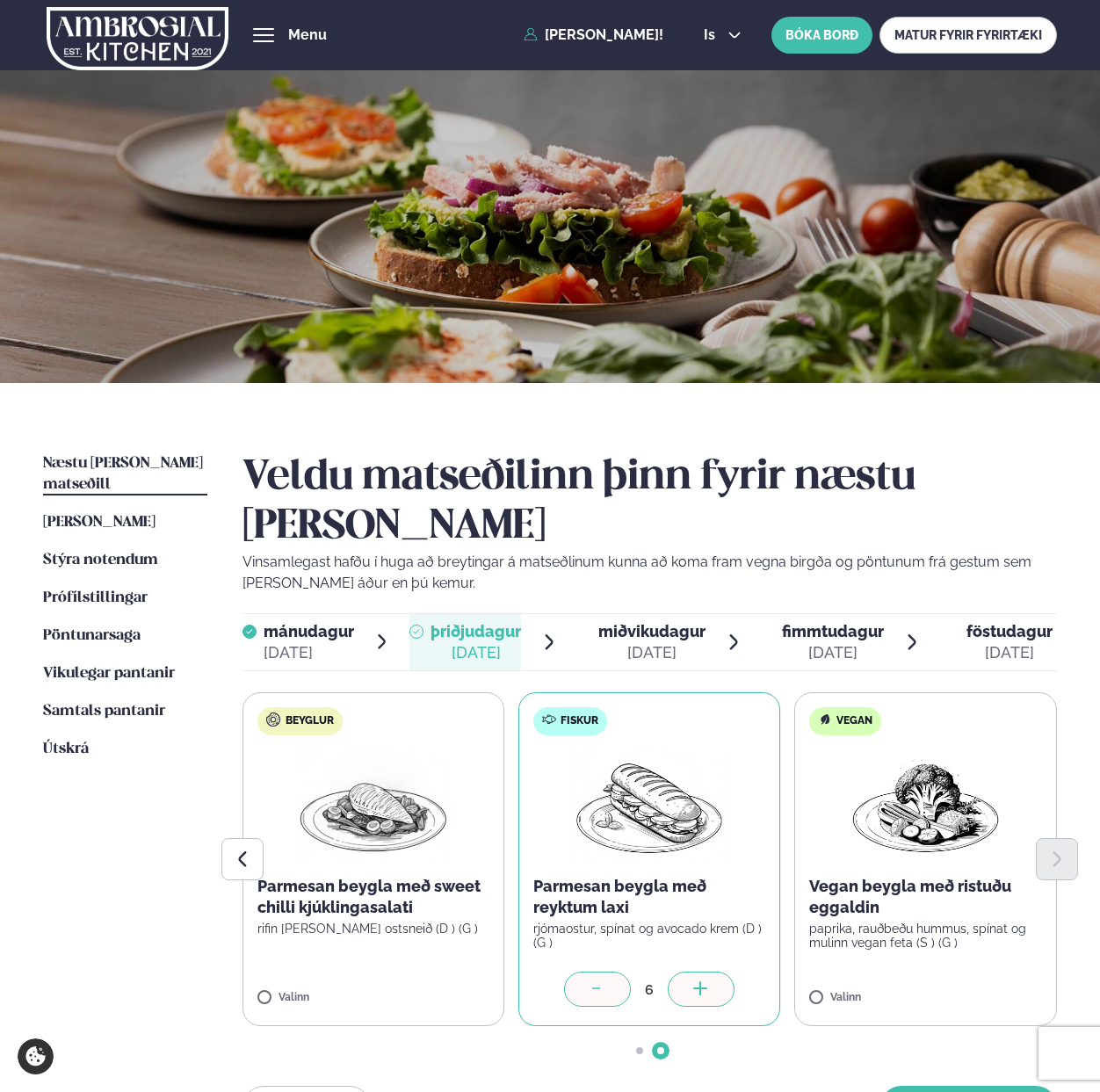
click at [698, 981] on icon at bounding box center [701, 990] width 18 height 18
click at [949, 1086] on button "[PERSON_NAME]" at bounding box center [969, 1107] width 177 height 42
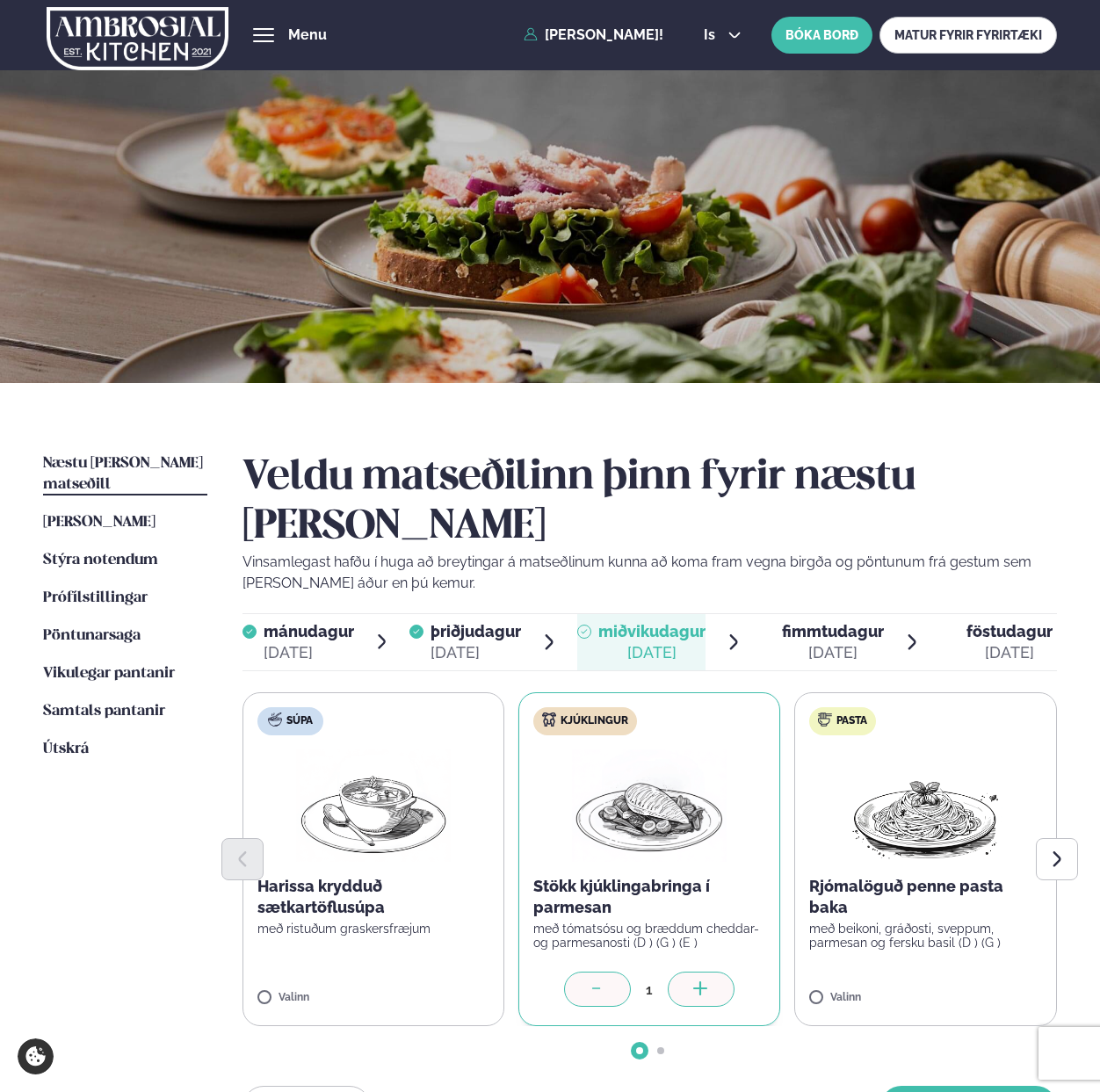
click at [696, 981] on icon at bounding box center [701, 990] width 18 height 18
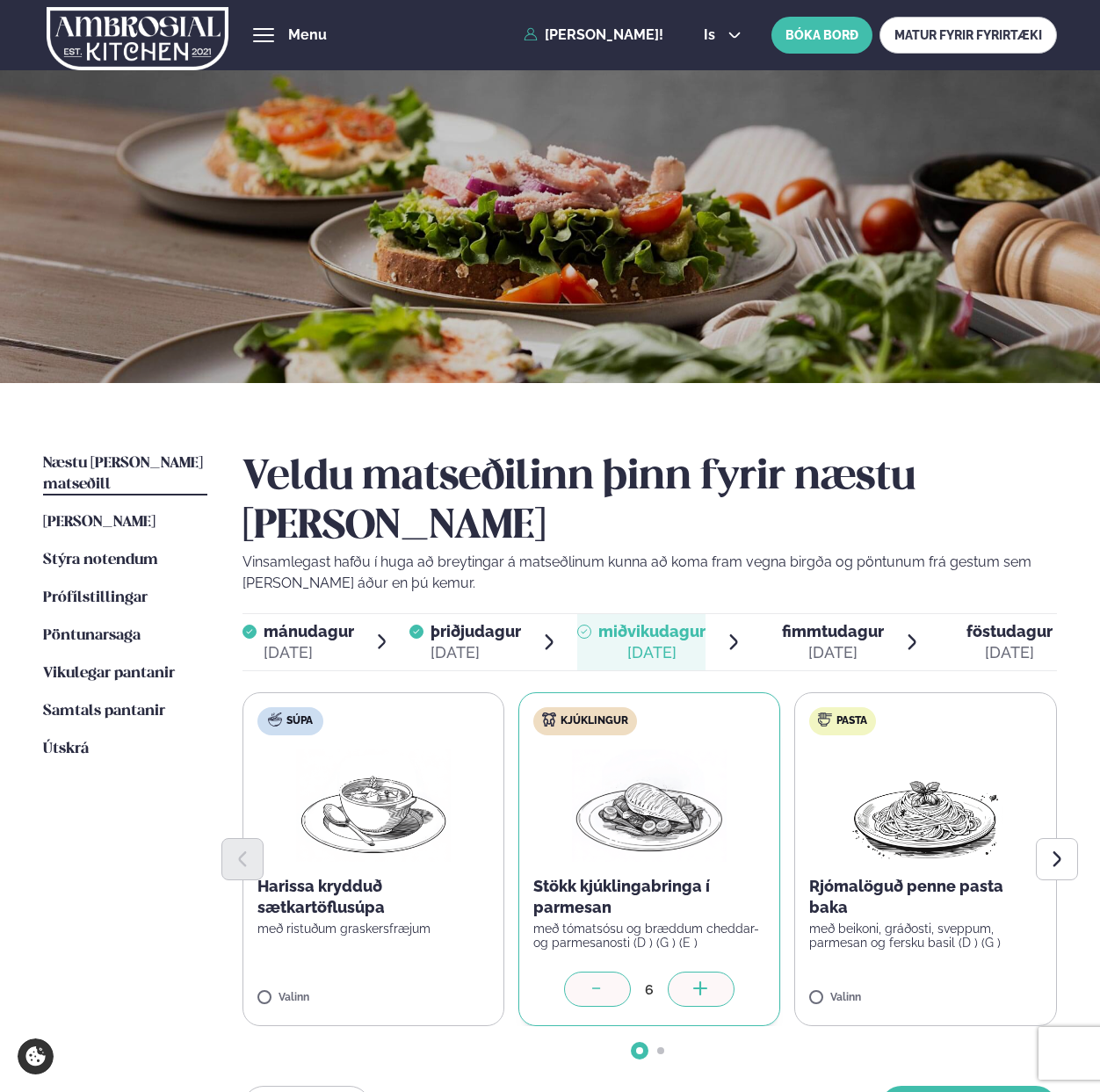
click at [696, 981] on icon at bounding box center [701, 990] width 18 height 18
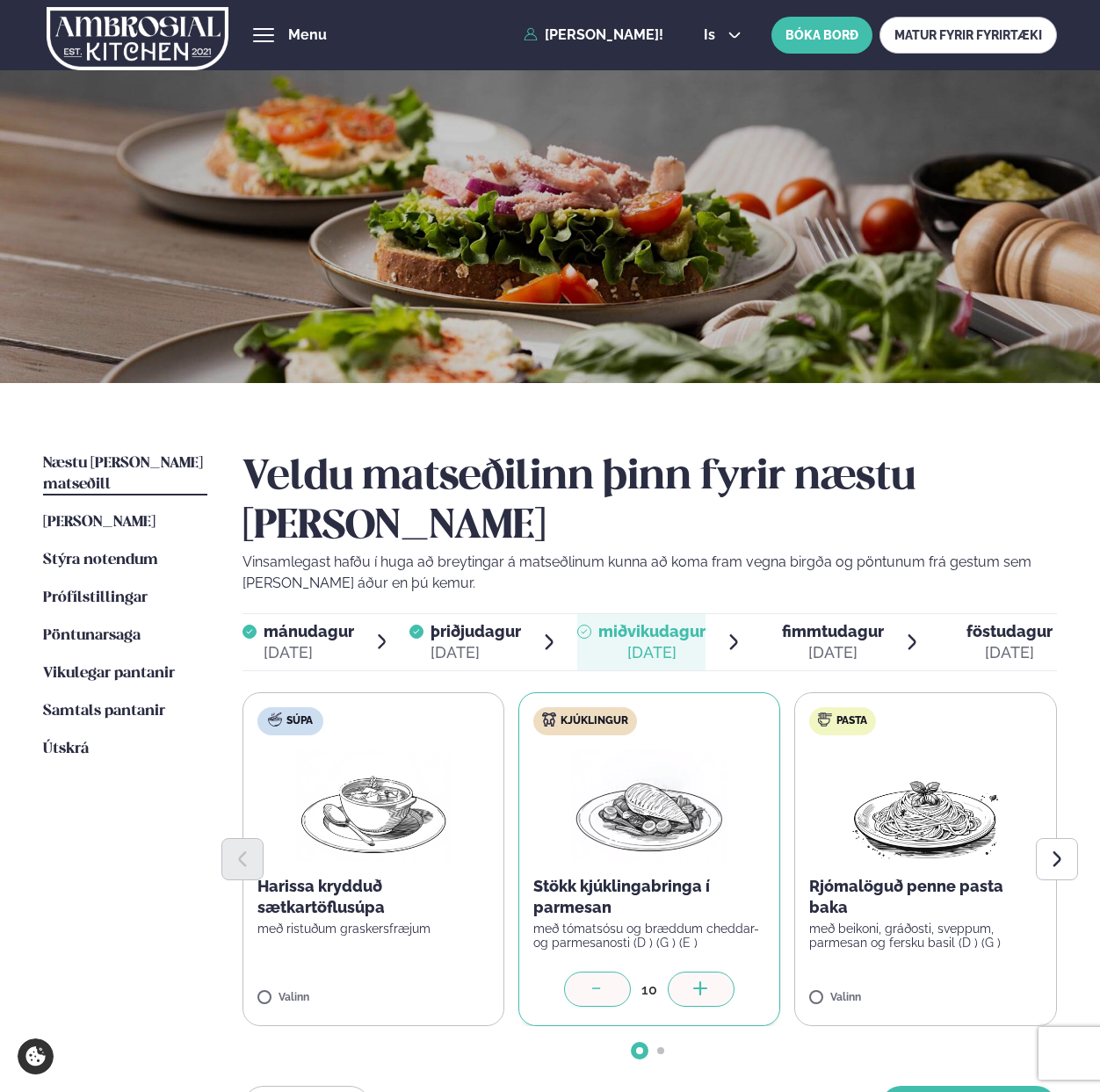
click at [696, 981] on icon at bounding box center [701, 990] width 18 height 18
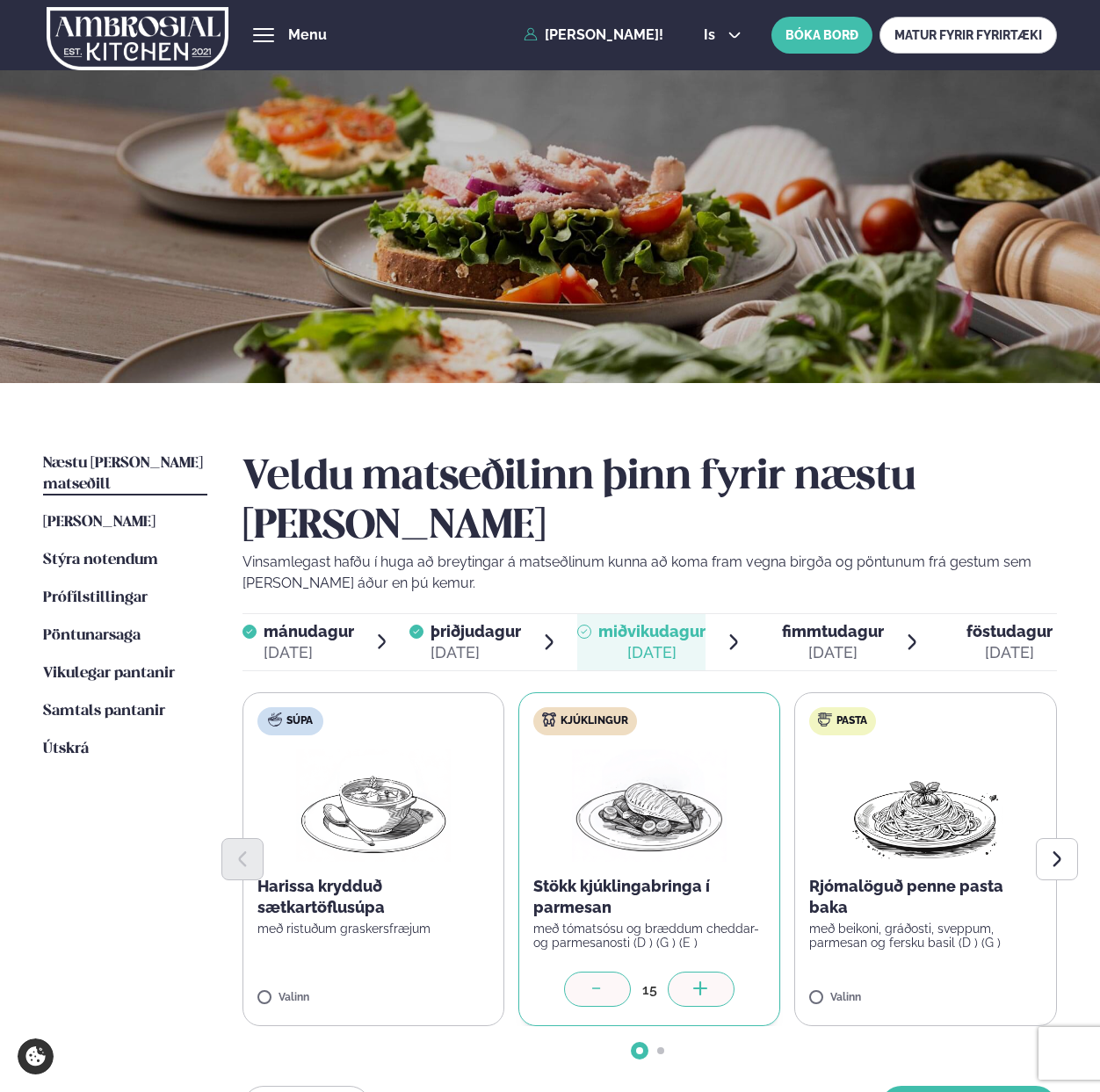
click at [696, 981] on icon at bounding box center [701, 990] width 18 height 18
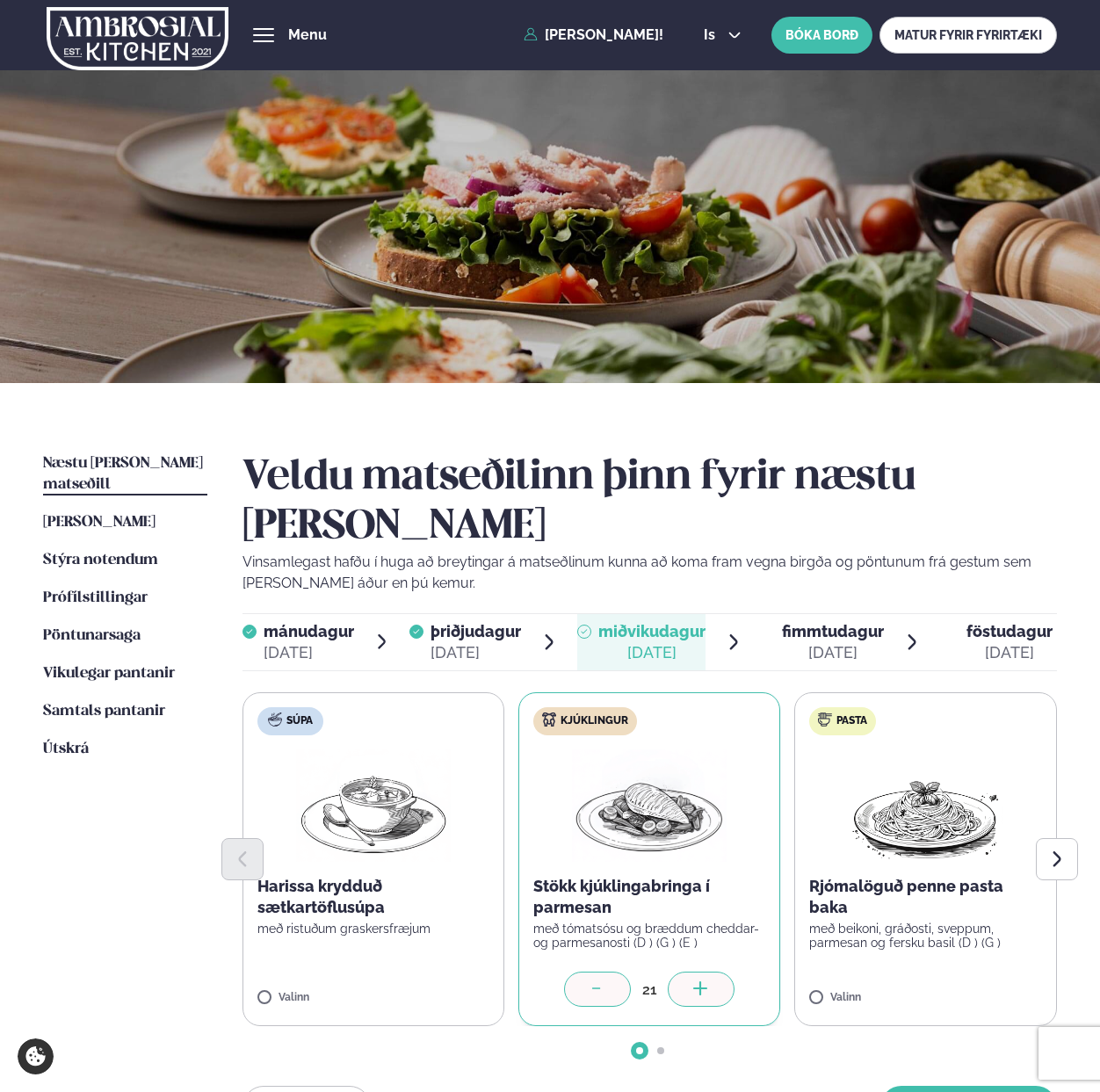
click at [696, 981] on icon at bounding box center [701, 990] width 18 height 18
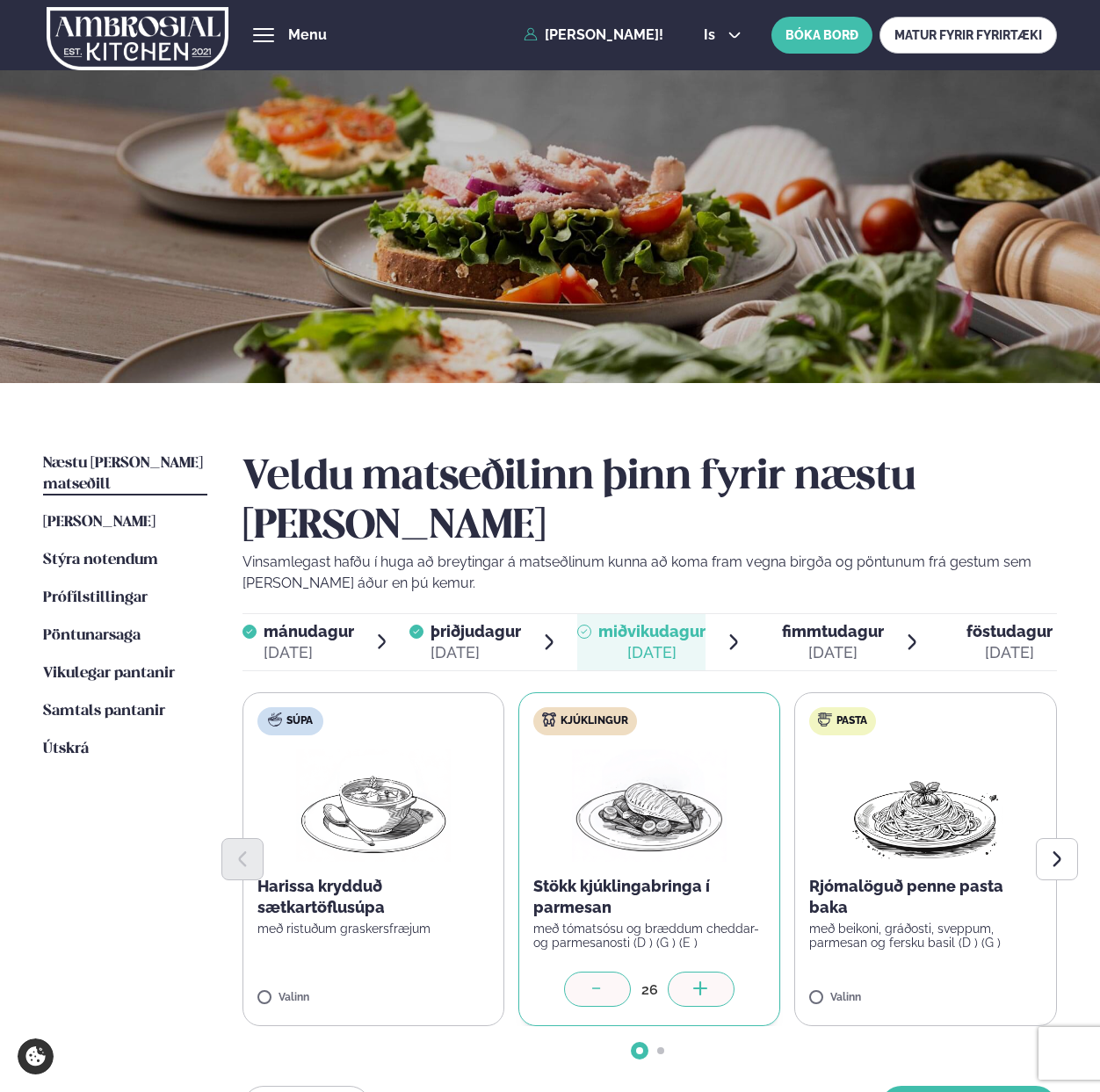
click at [696, 981] on icon at bounding box center [701, 990] width 18 height 18
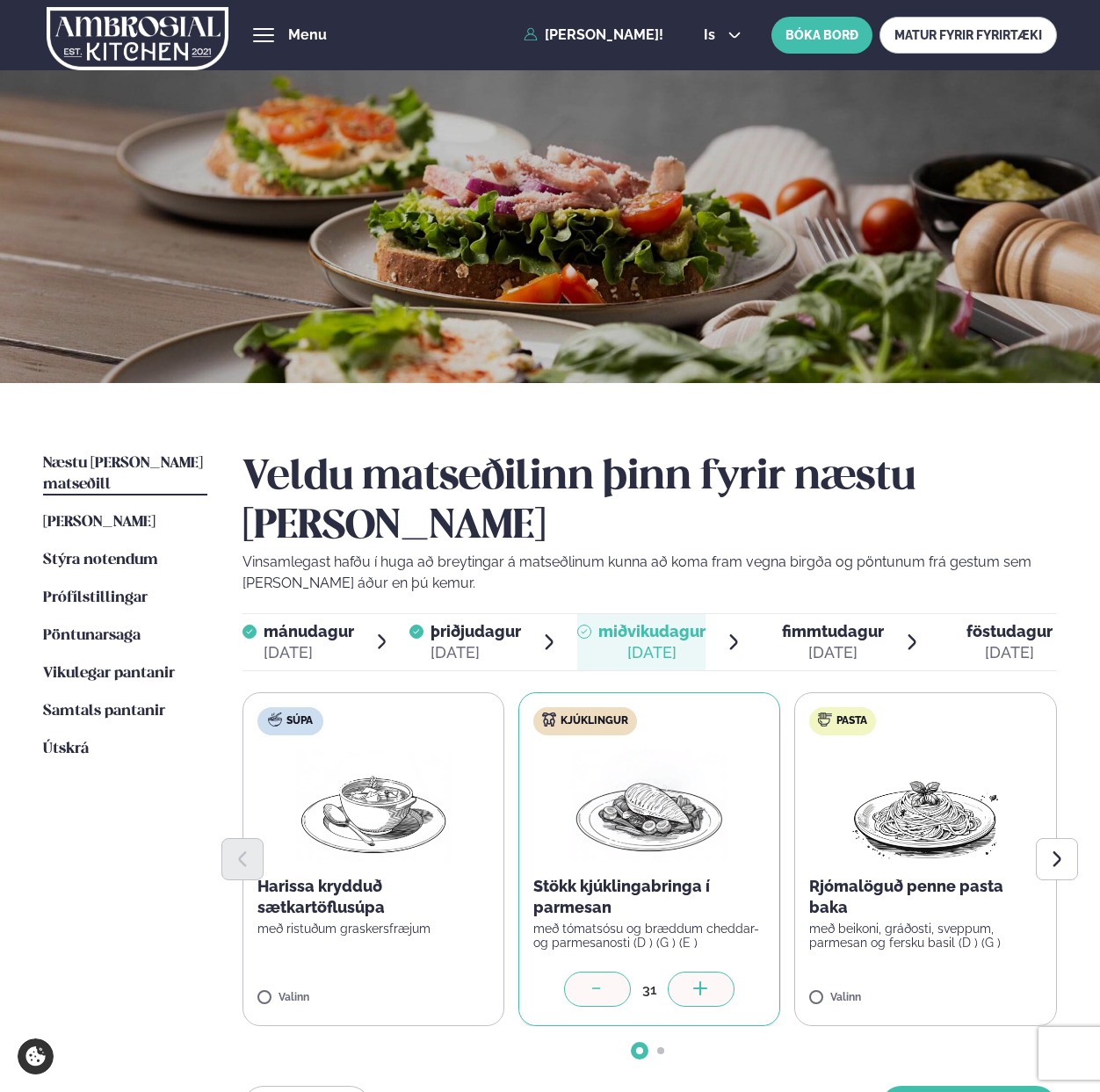
click at [696, 981] on icon at bounding box center [701, 990] width 18 height 18
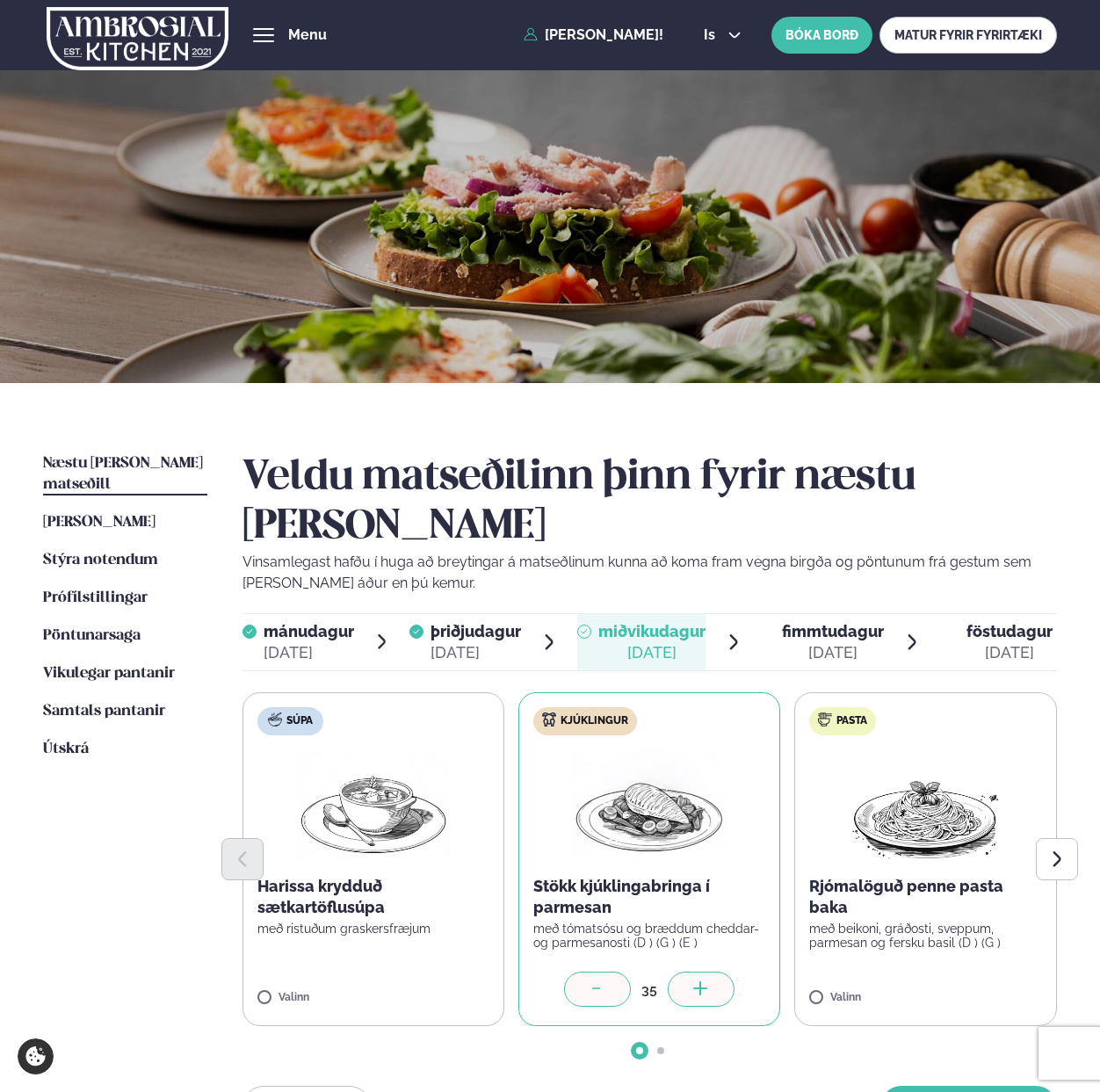
click at [696, 981] on icon at bounding box center [701, 990] width 18 height 18
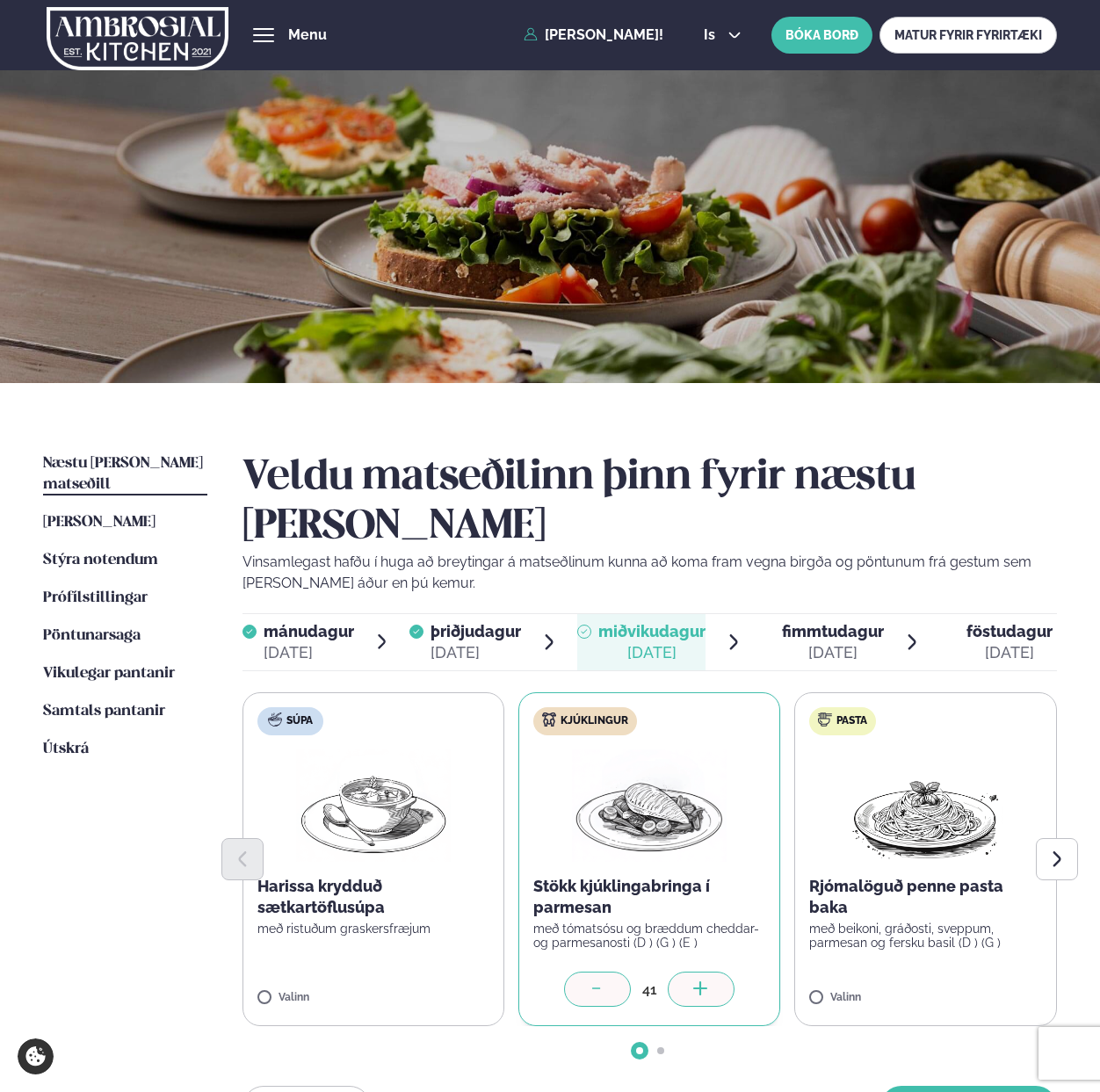
click at [696, 981] on icon at bounding box center [701, 990] width 18 height 18
click at [947, 1086] on button "[PERSON_NAME]" at bounding box center [969, 1107] width 177 height 42
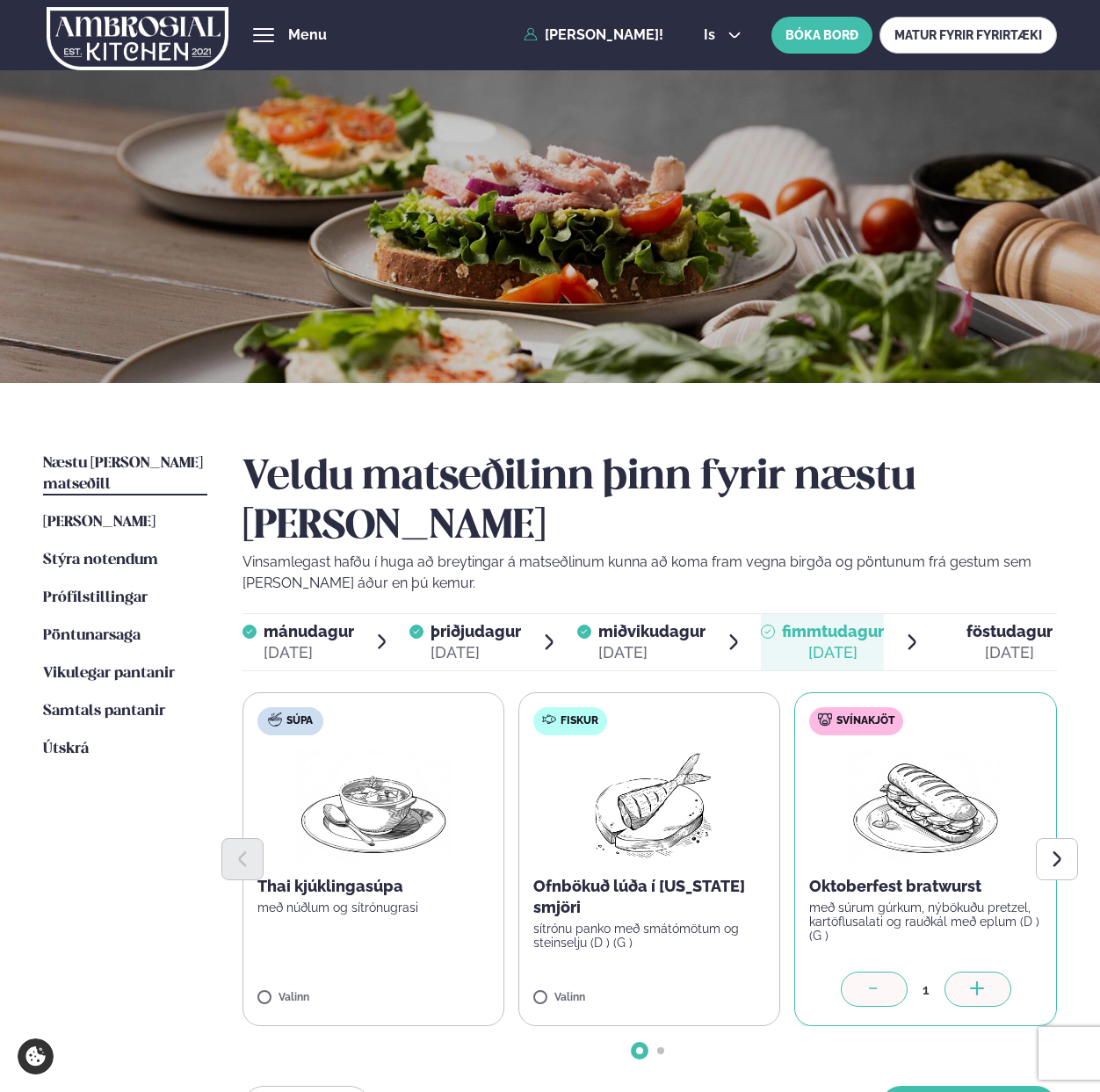
click at [963, 971] on div at bounding box center [978, 989] width 67 height 35
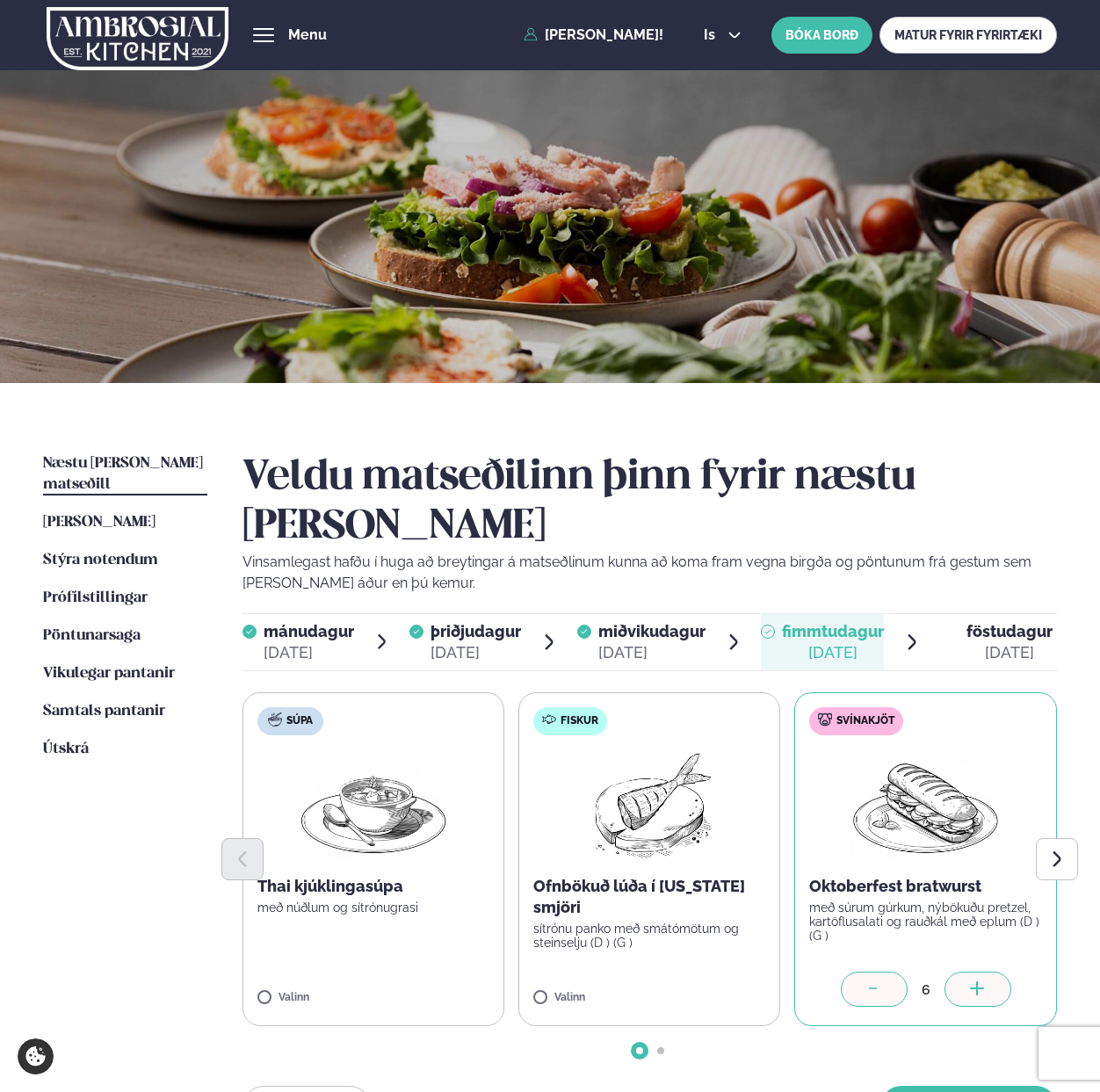
click at [963, 971] on div at bounding box center [978, 989] width 67 height 35
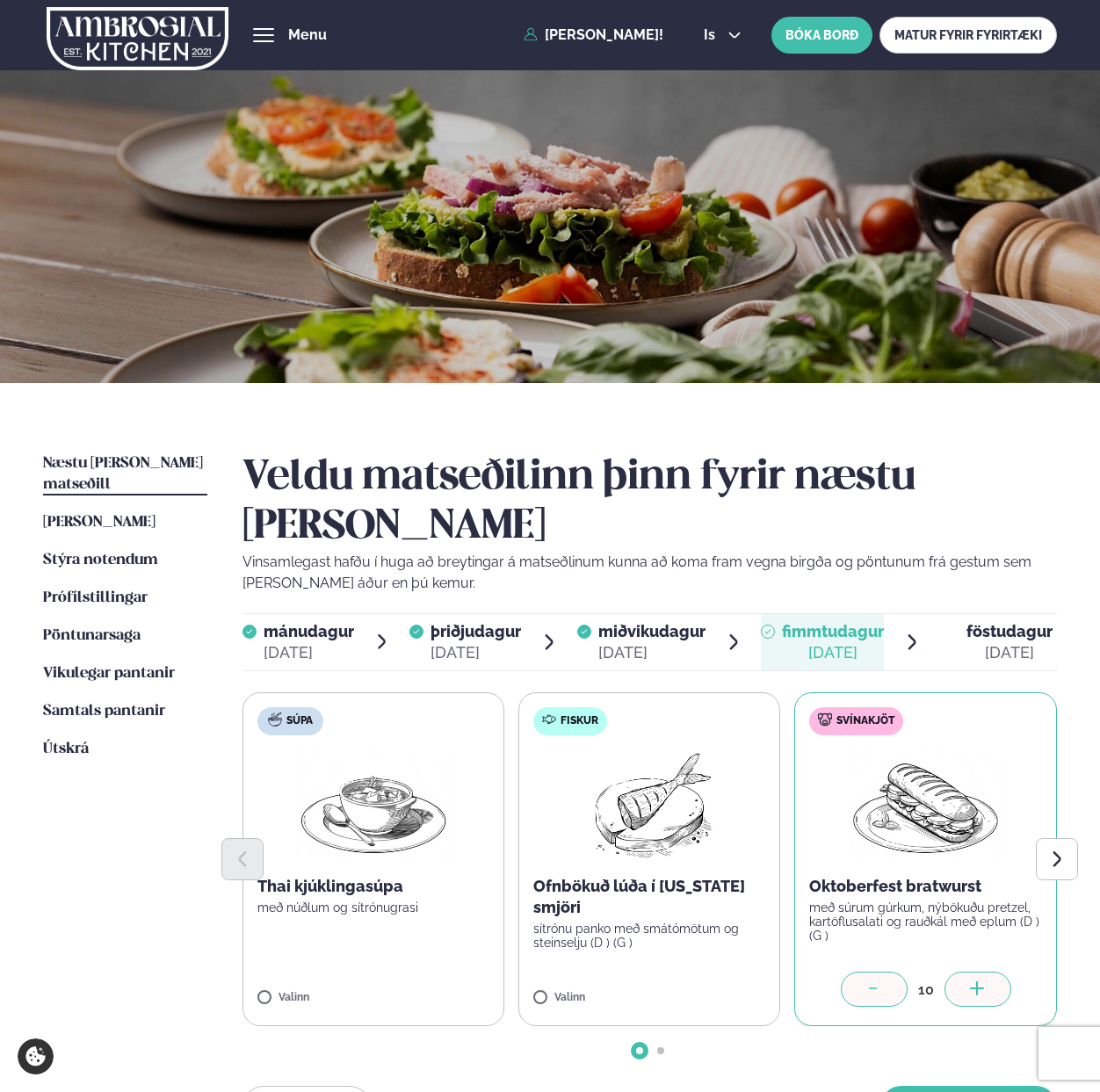
click at [963, 971] on div at bounding box center [978, 989] width 67 height 35
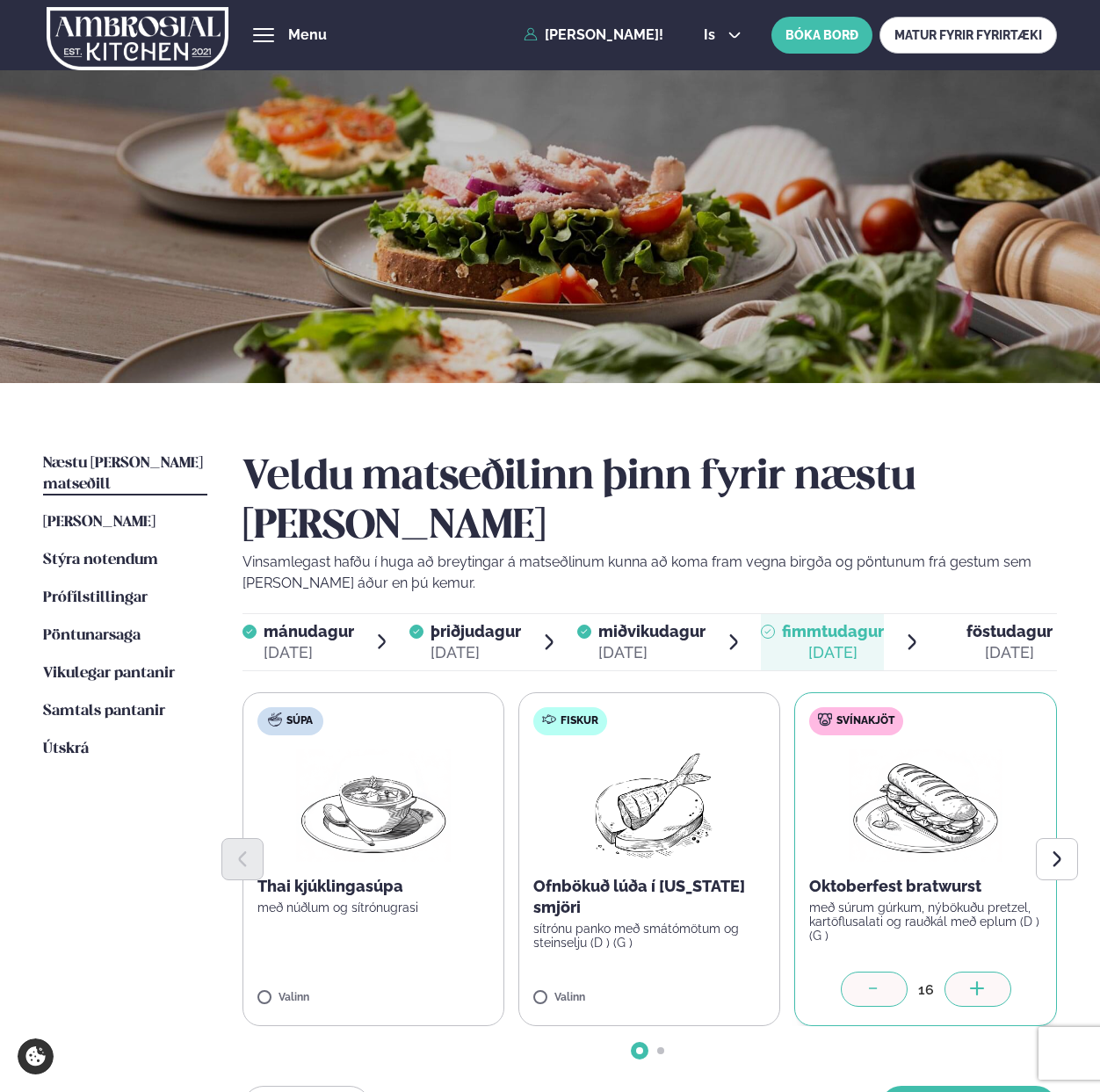
click at [963, 971] on div at bounding box center [978, 989] width 67 height 35
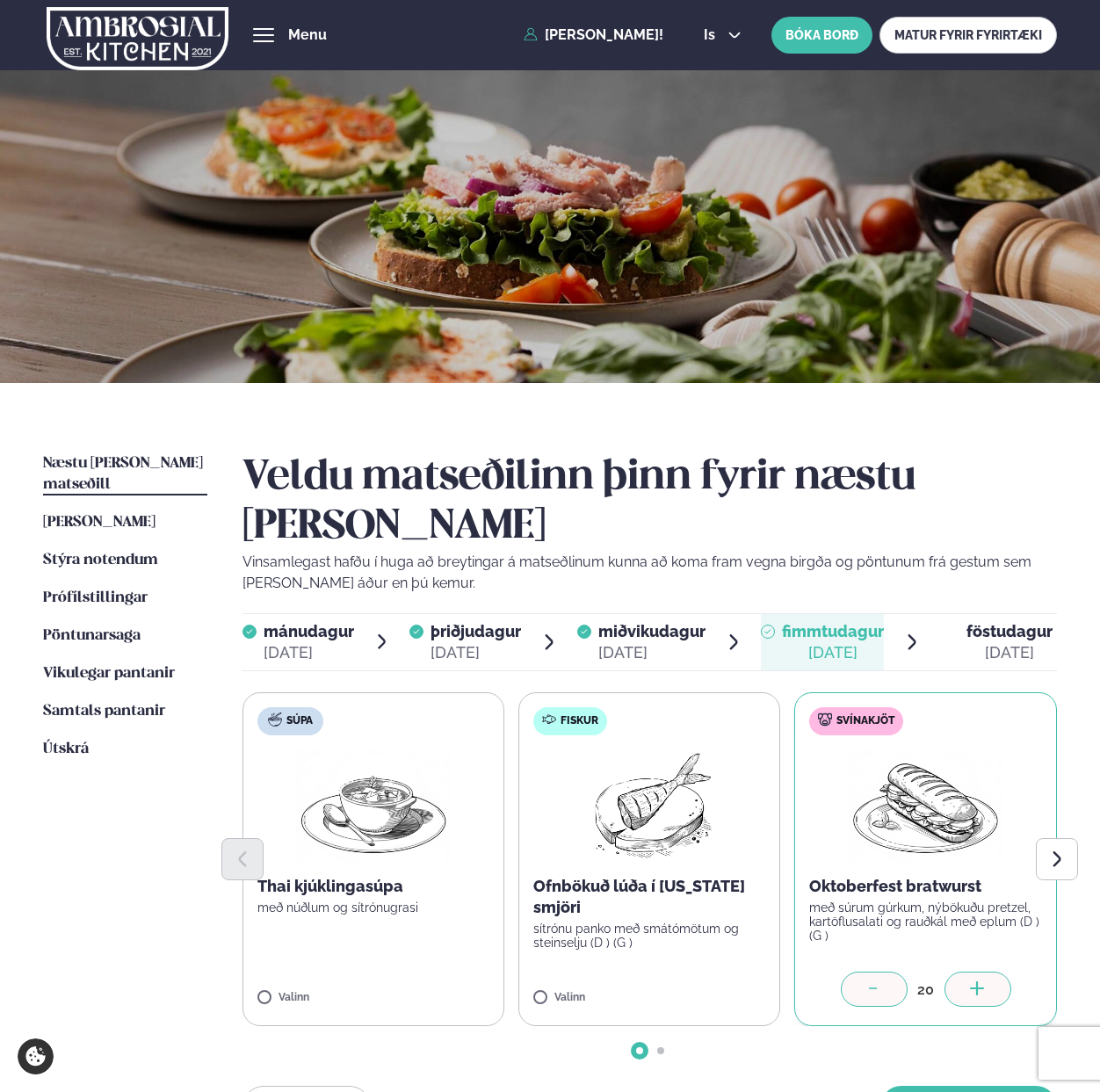
click at [963, 971] on div at bounding box center [978, 989] width 67 height 35
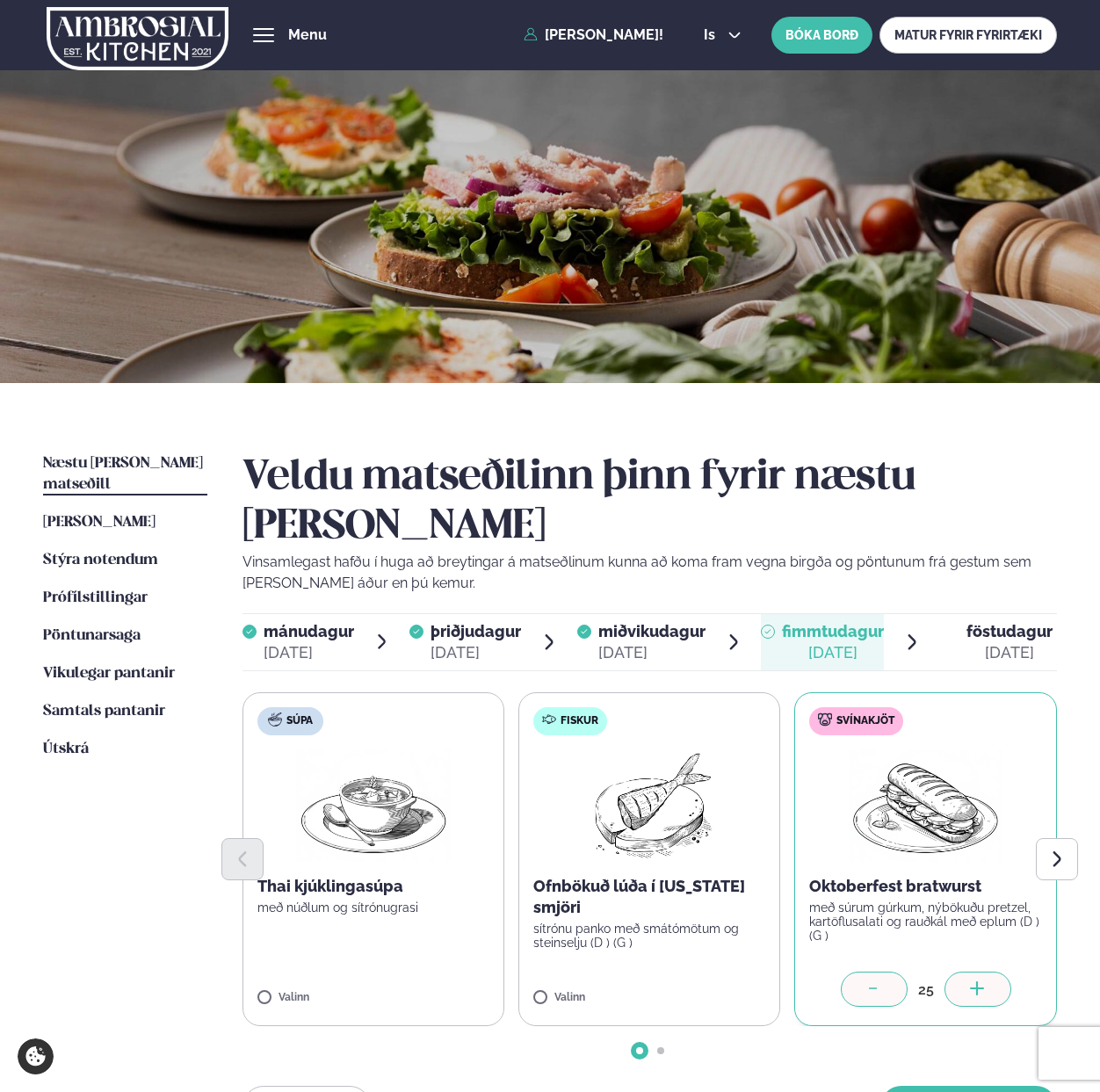
click at [963, 971] on div at bounding box center [978, 989] width 67 height 35
click at [970, 1086] on button "[PERSON_NAME]" at bounding box center [969, 1107] width 177 height 42
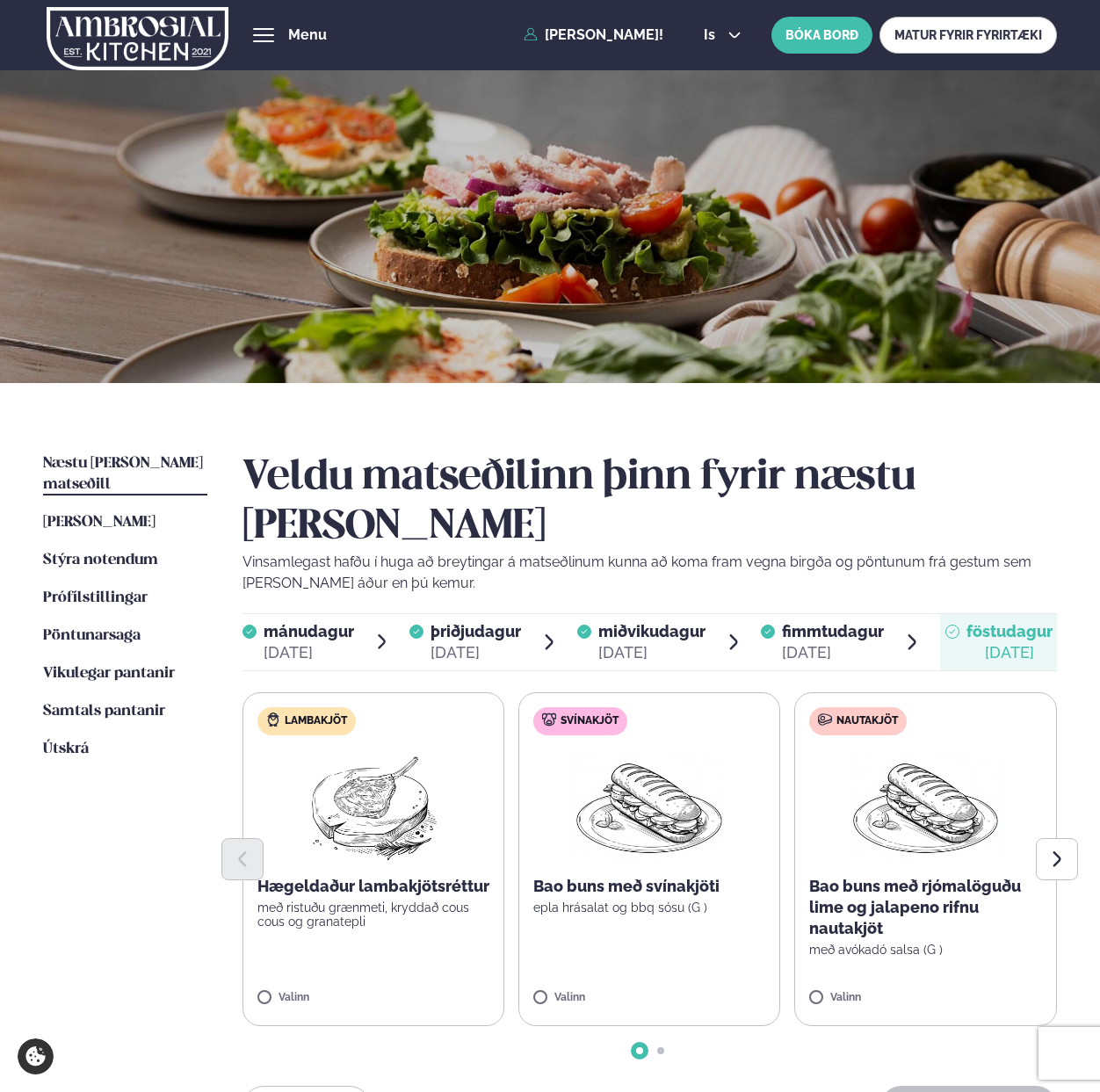
click at [104, 464] on span "Næstu [PERSON_NAME] matseðill" at bounding box center [123, 474] width 160 height 36
click at [98, 515] on span "[PERSON_NAME]" at bounding box center [99, 522] width 112 height 15
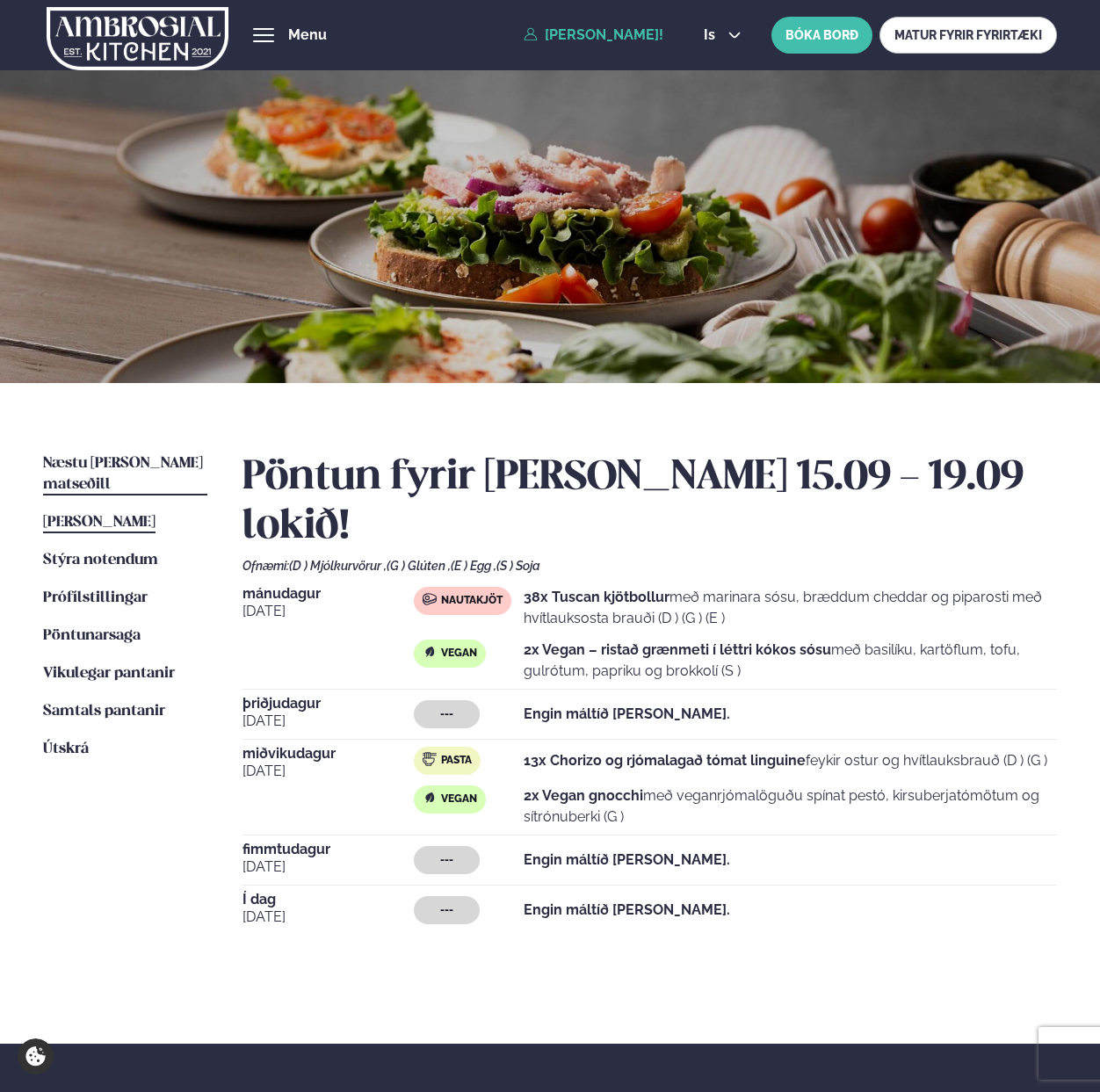
click at [94, 465] on span "Næstu [PERSON_NAME] matseðill" at bounding box center [123, 474] width 160 height 36
